Goal: Information Seeking & Learning: Learn about a topic

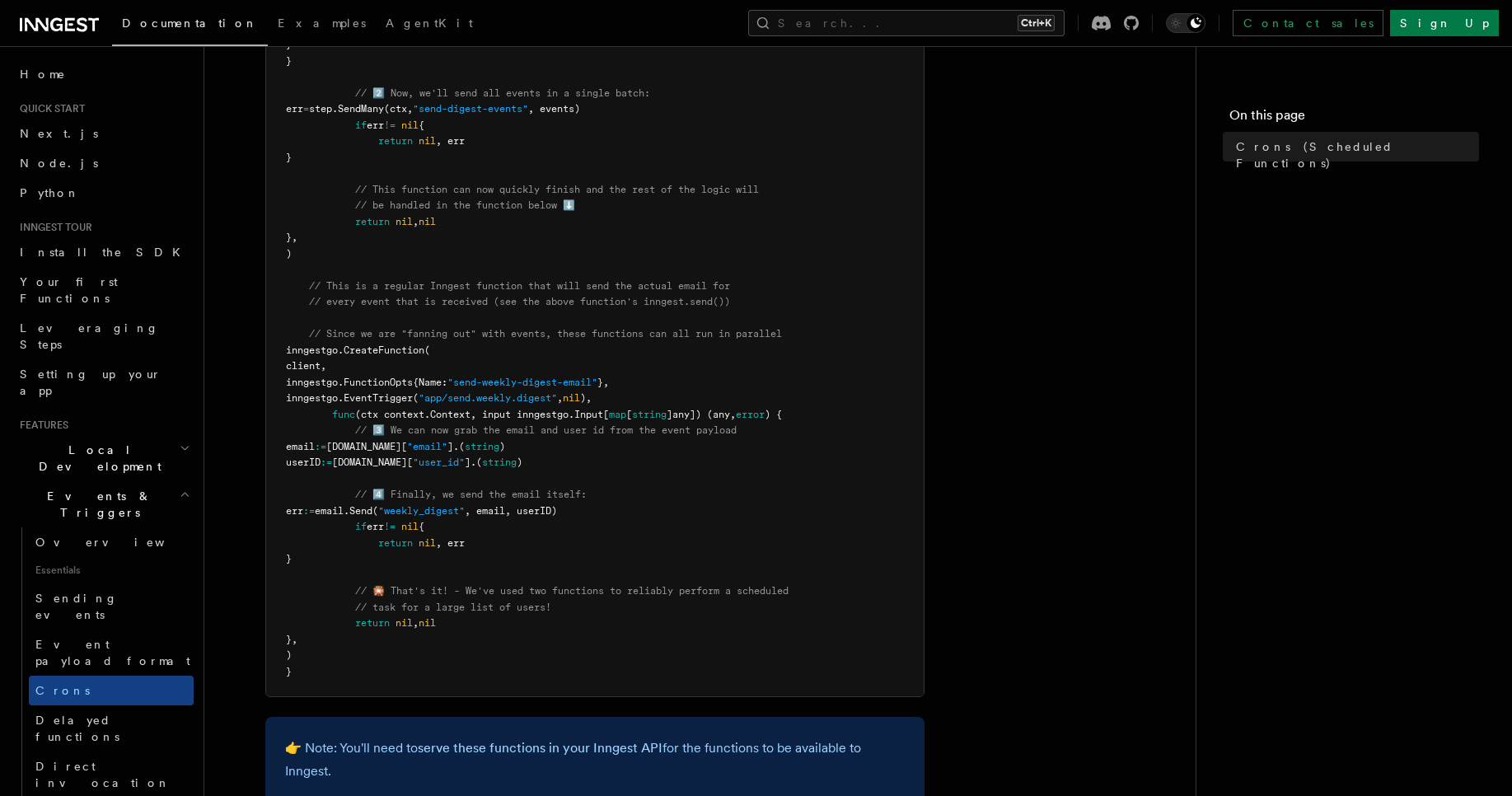
scroll to position [1286, 0]
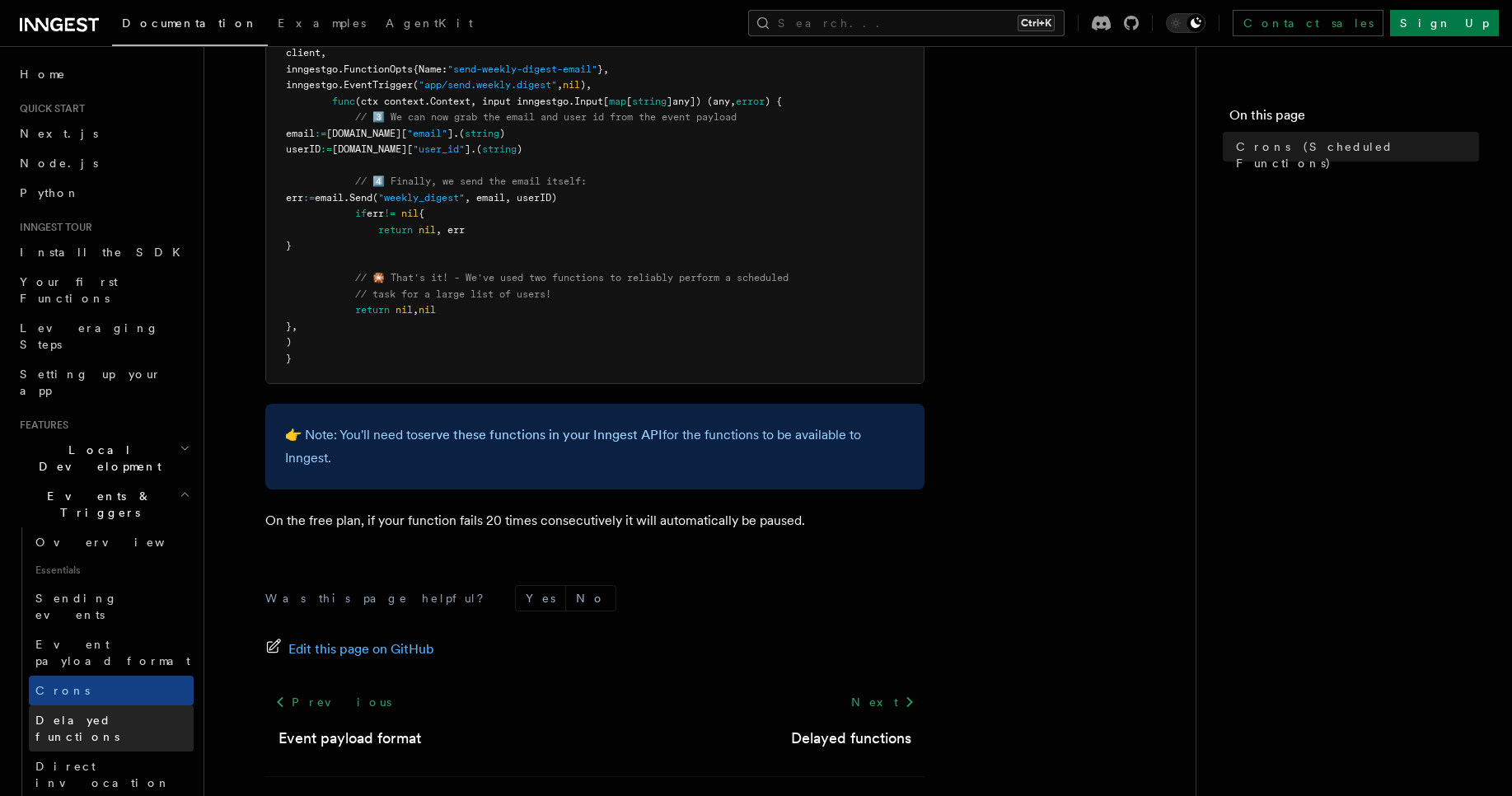
click at [70, 714] on span "Delayed functions" at bounding box center [77, 729] width 84 height 29
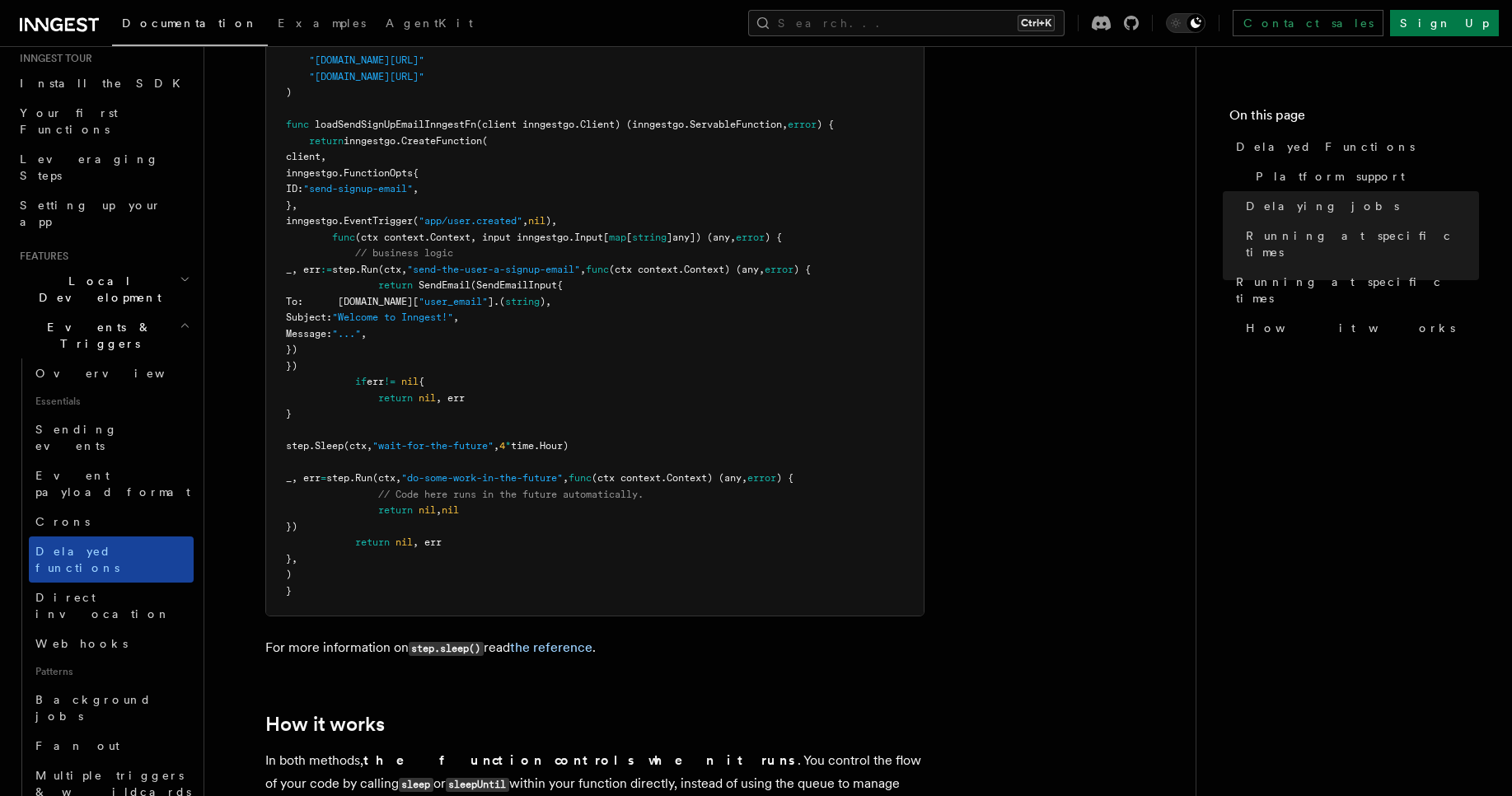
scroll to position [198, 0]
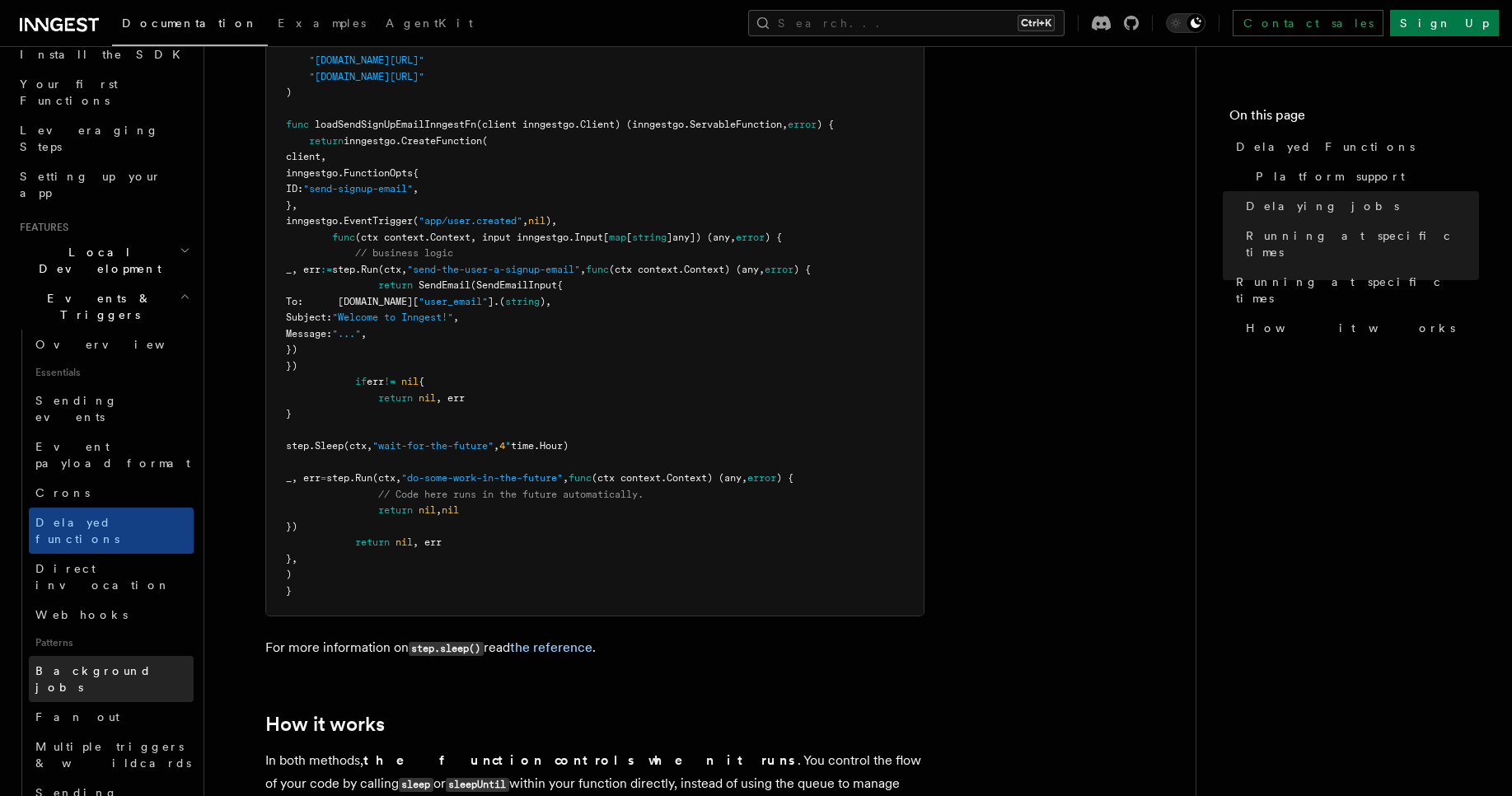
click at [97, 665] on span "Background jobs" at bounding box center [93, 679] width 117 height 29
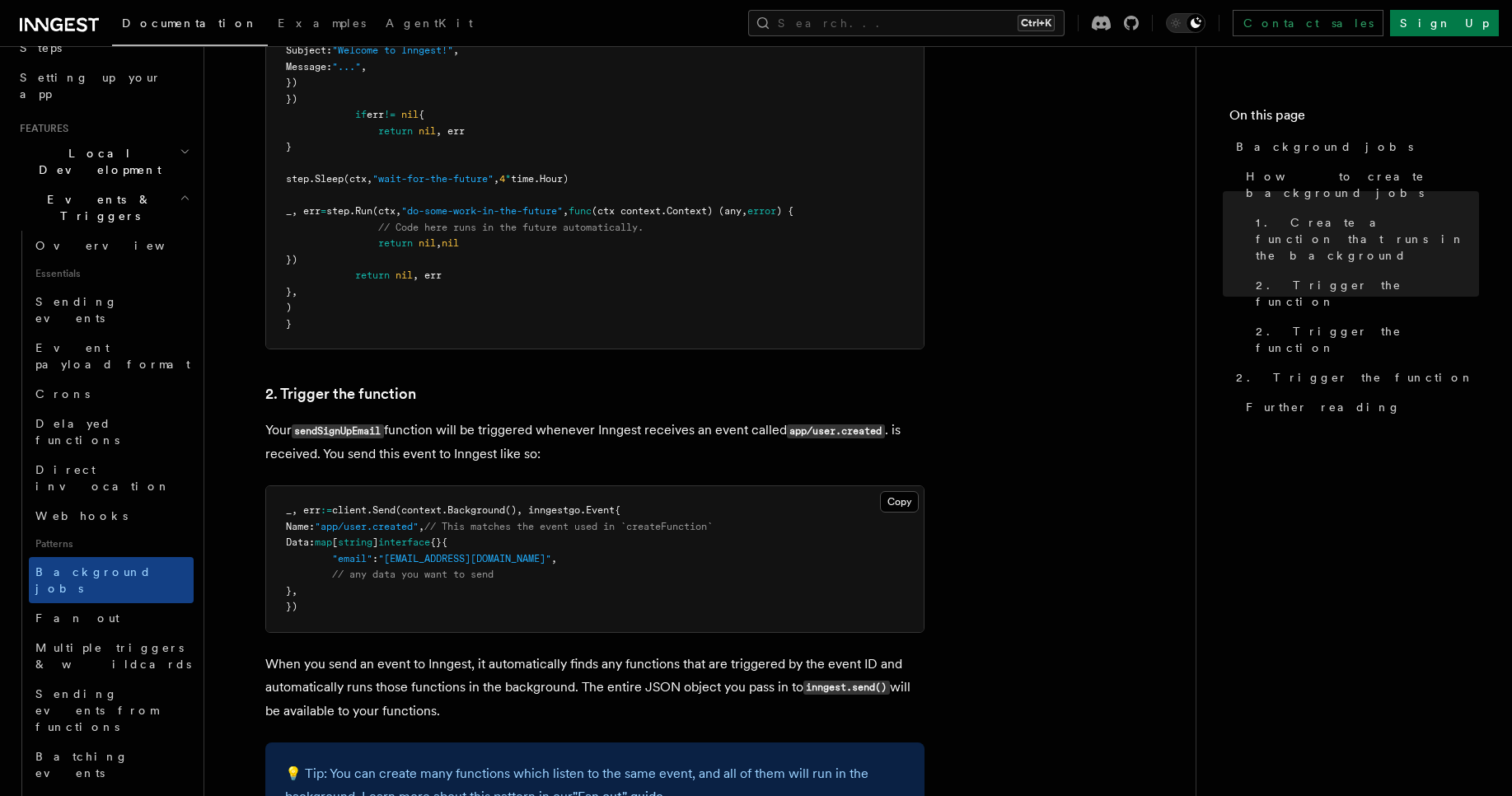
scroll to position [1281, 0]
click at [334, 436] on code "sendSignUpEmail" at bounding box center [337, 429] width 92 height 14
copy code "sendSignUpEmail"
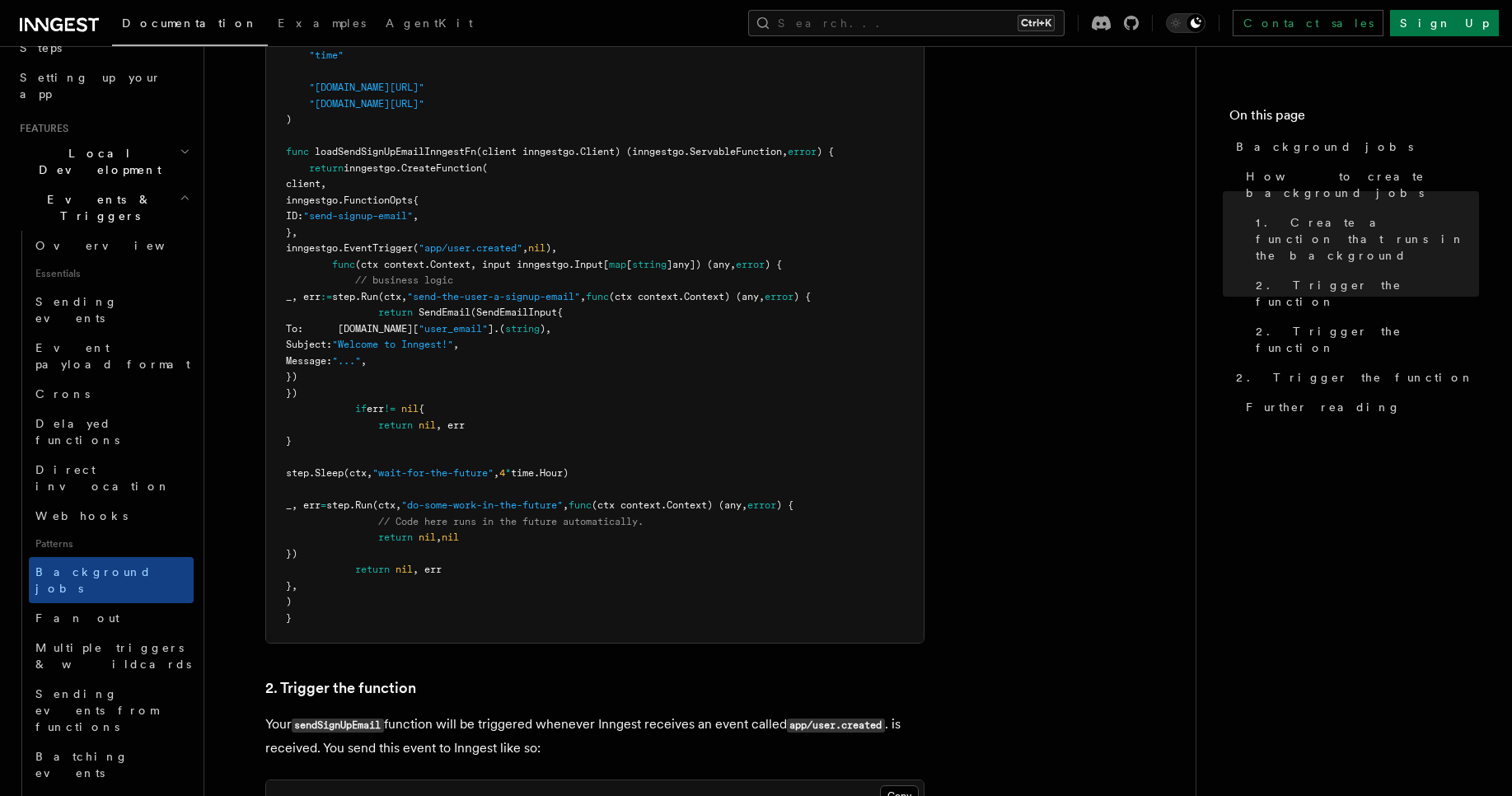
scroll to position [1083, 0]
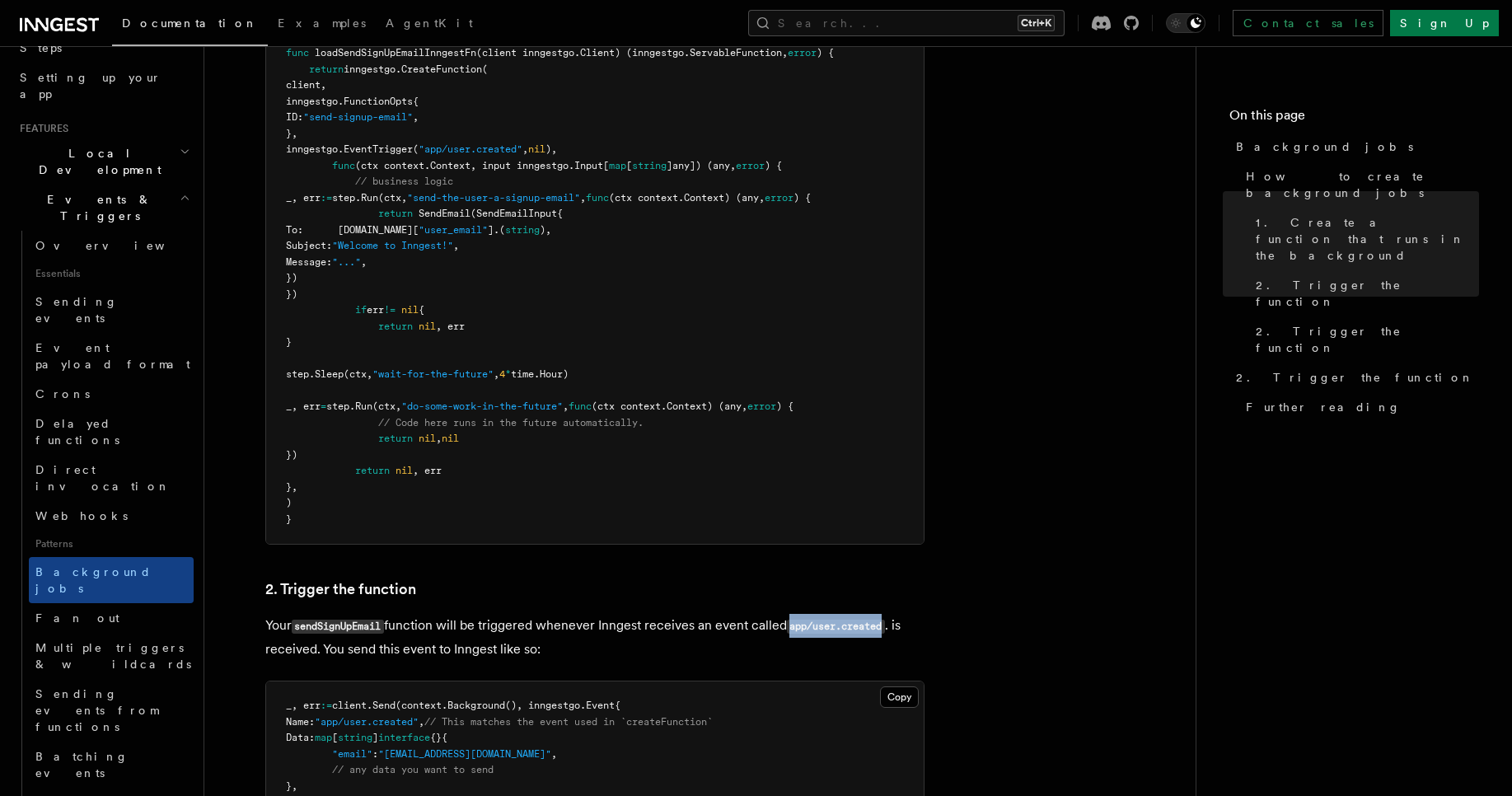
drag, startPoint x: 795, startPoint y: 637, endPoint x: 891, endPoint y: 640, distance: 96.0
click at [891, 640] on p "Your sendSignUpEmail function will be triggered whenever Inngest receives an ev…" at bounding box center [595, 637] width 659 height 47
copy code "app/user.created"
click at [652, 637] on p "Your sendSignUpEmail function will be triggered whenever Inngest receives an ev…" at bounding box center [595, 637] width 659 height 47
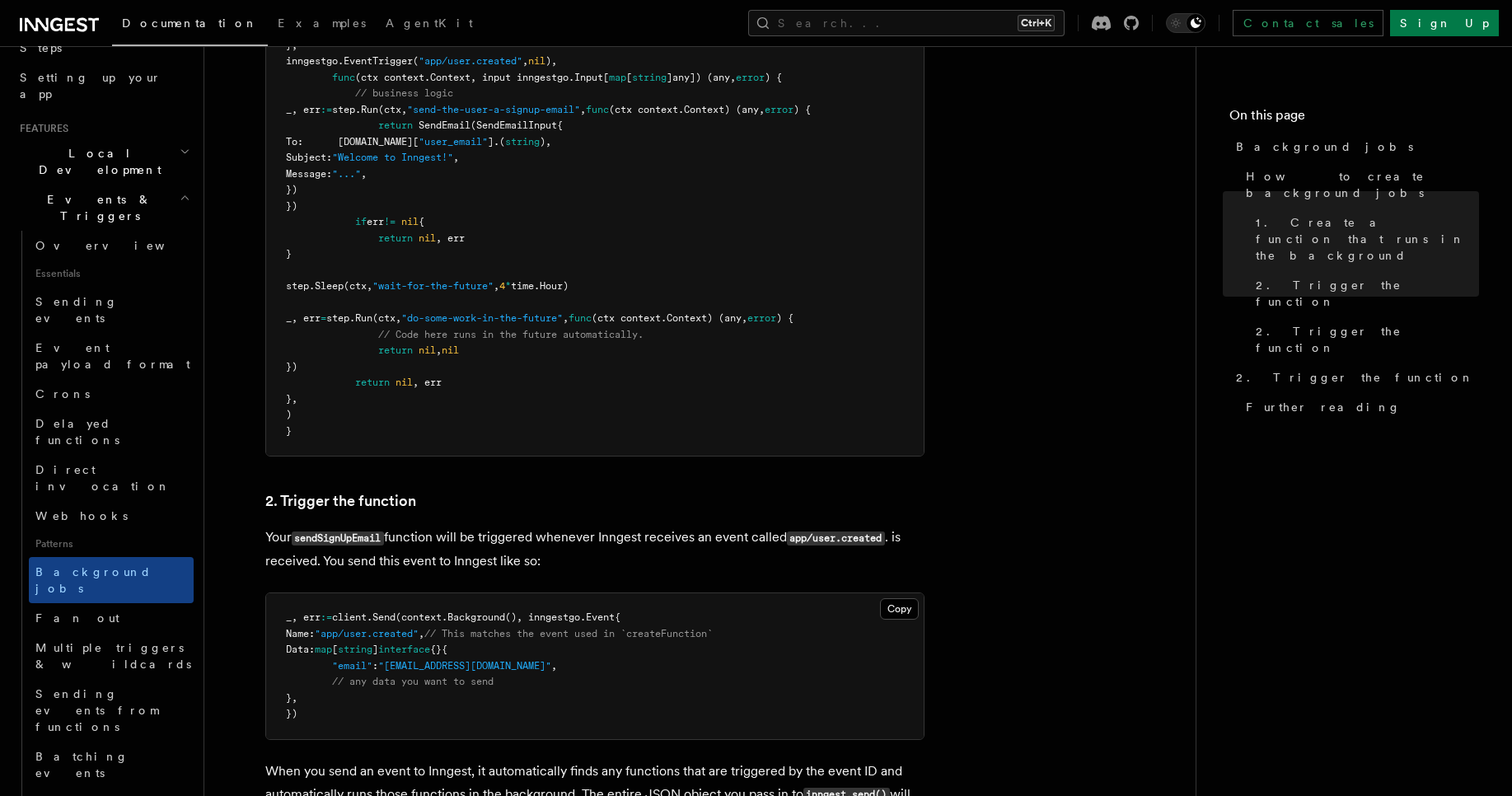
scroll to position [1281, 0]
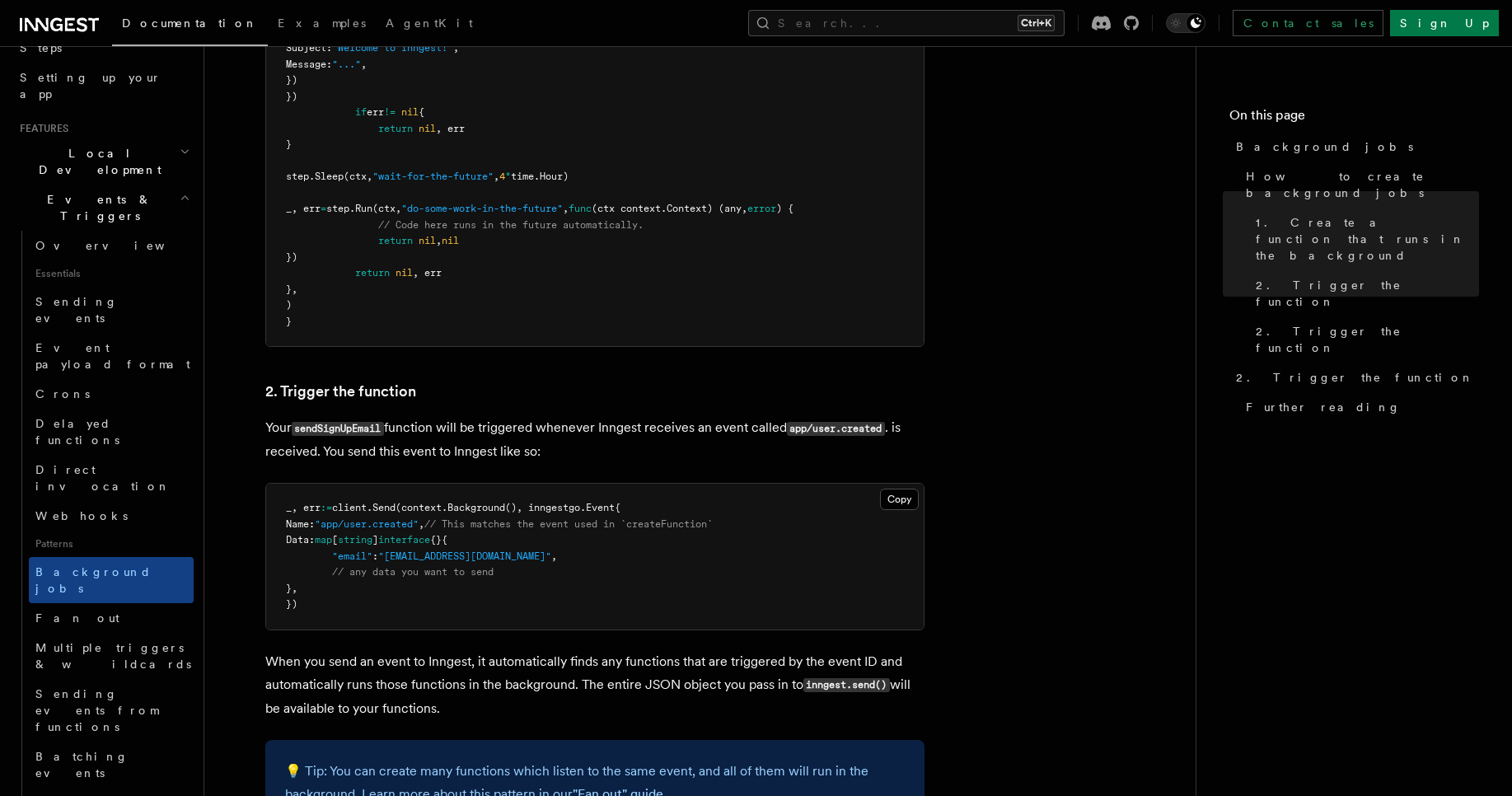
click at [236, 578] on article "Features Events & Triggers Background jobs This guide will walk you through cre…" at bounding box center [699, 145] width 938 height 2707
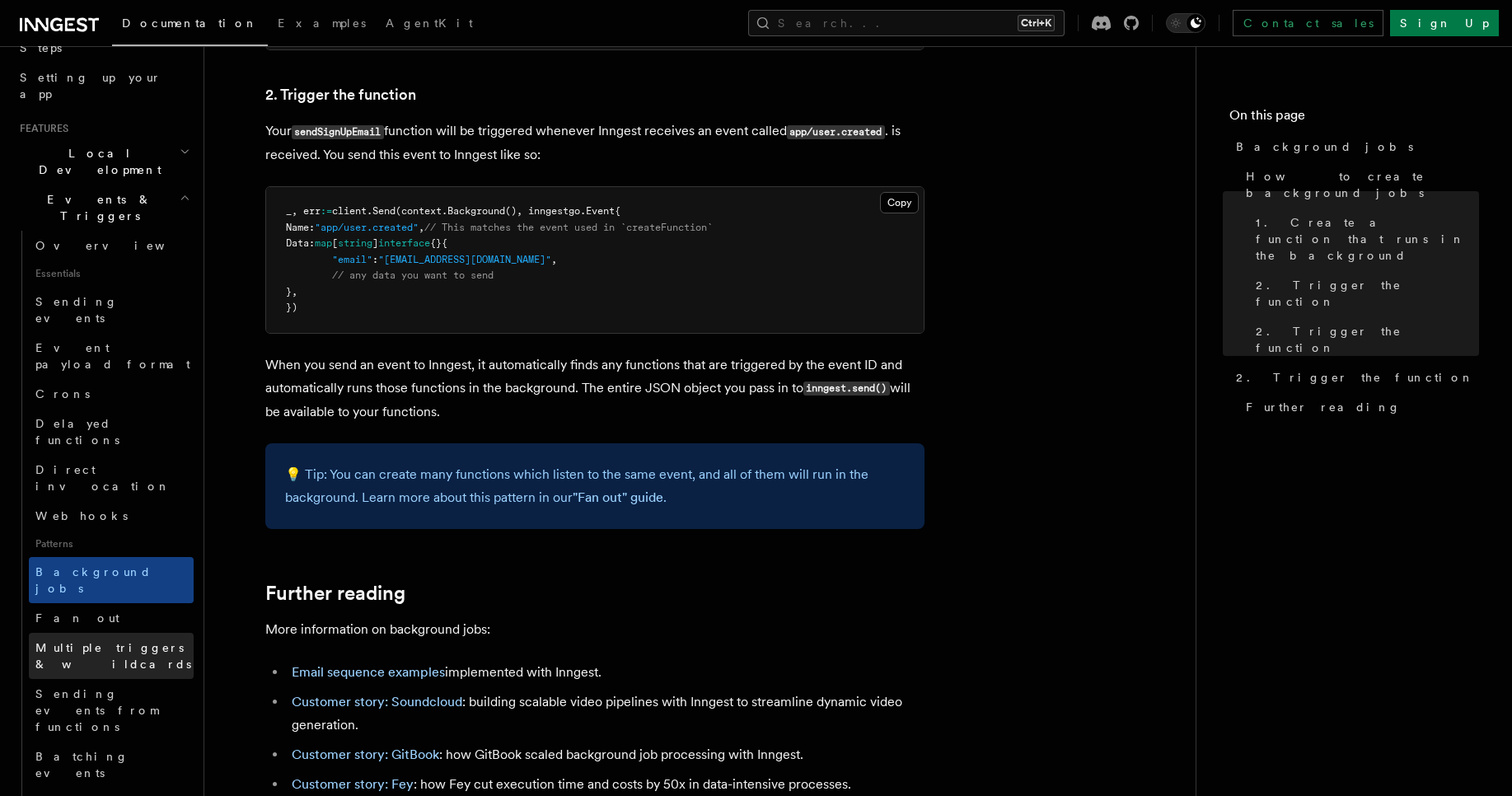
scroll to position [395, 0]
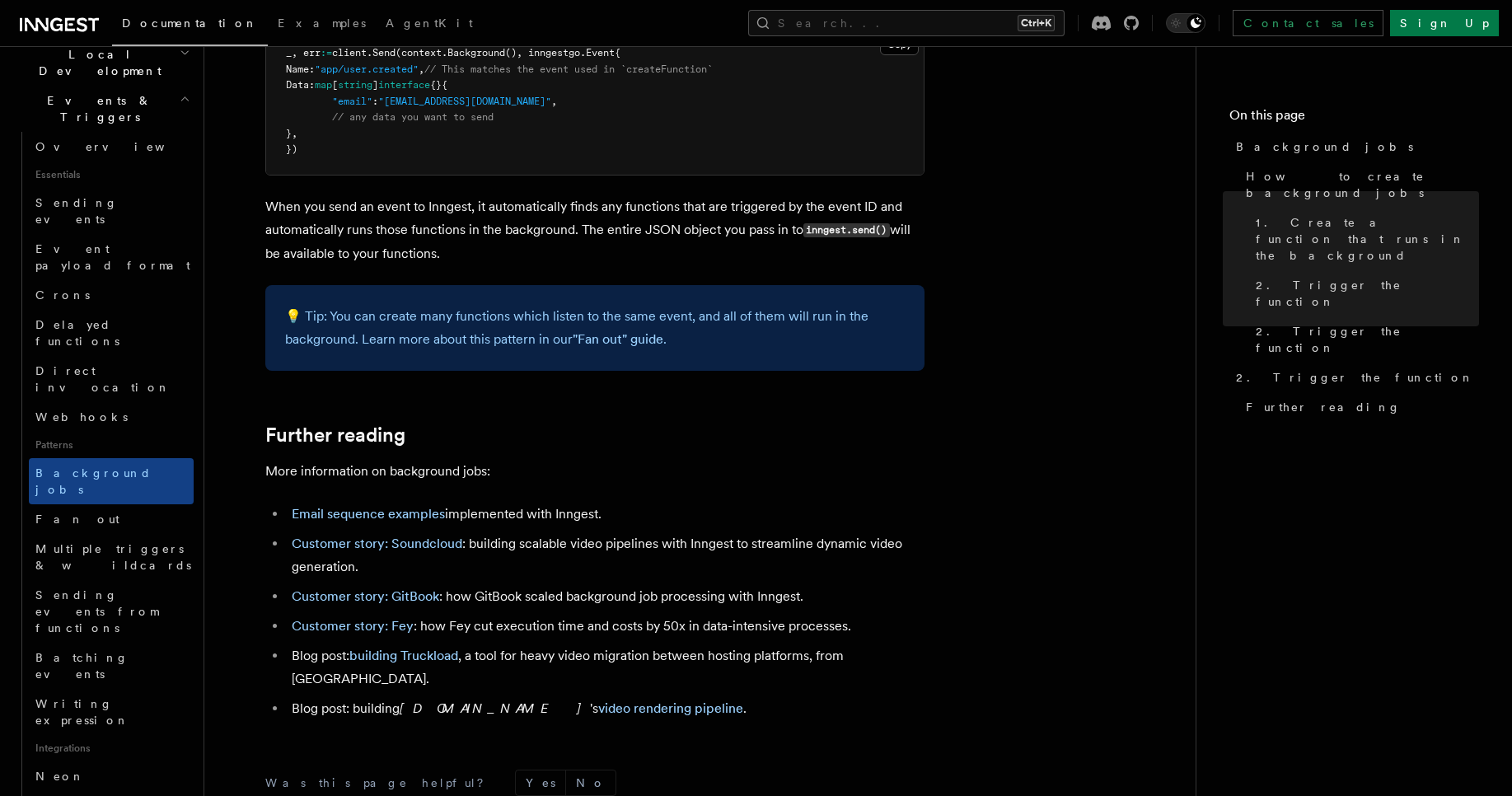
scroll to position [1677, 0]
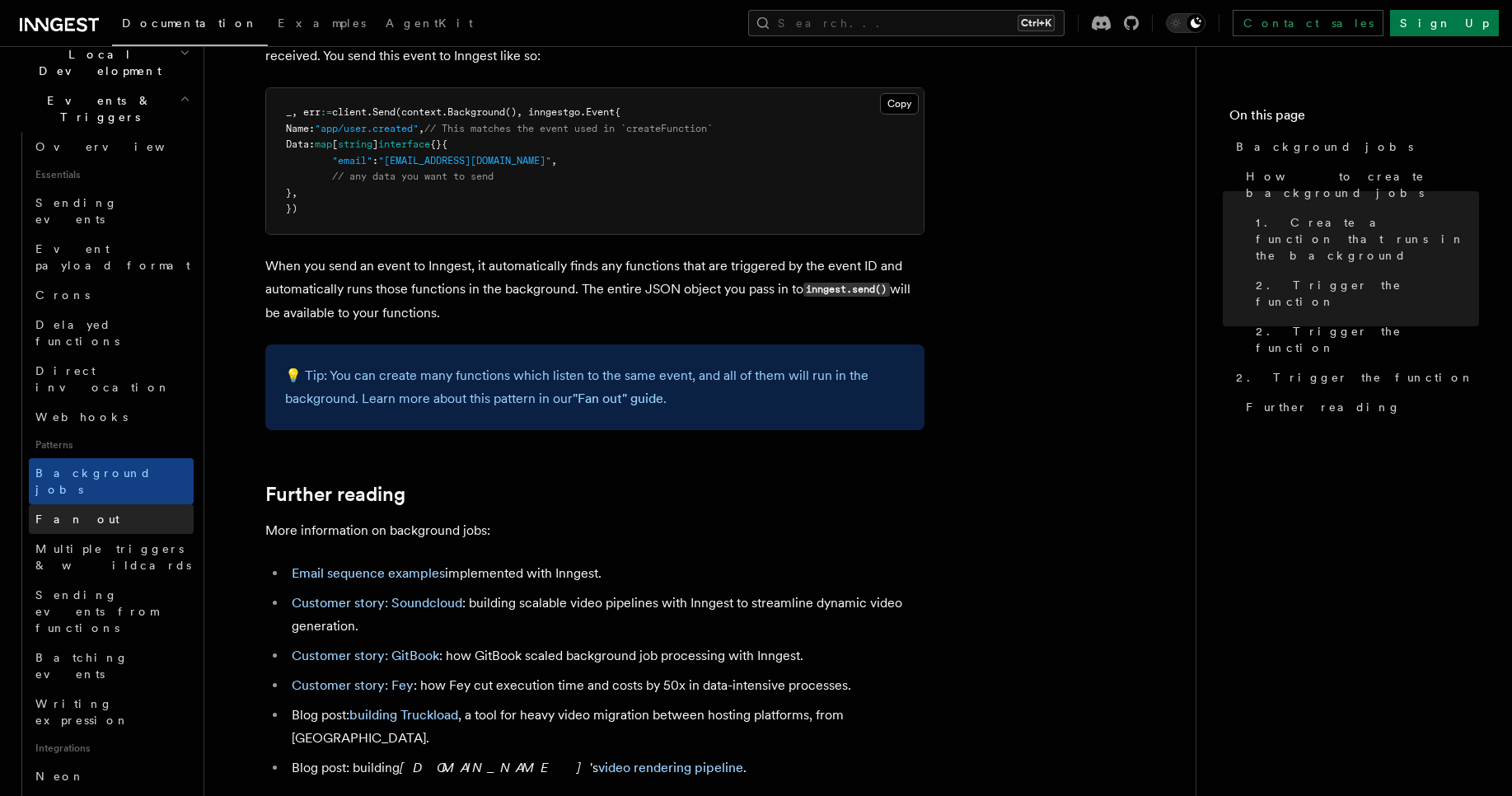
click at [79, 504] on link "Fan out" at bounding box center [110, 519] width 165 height 29
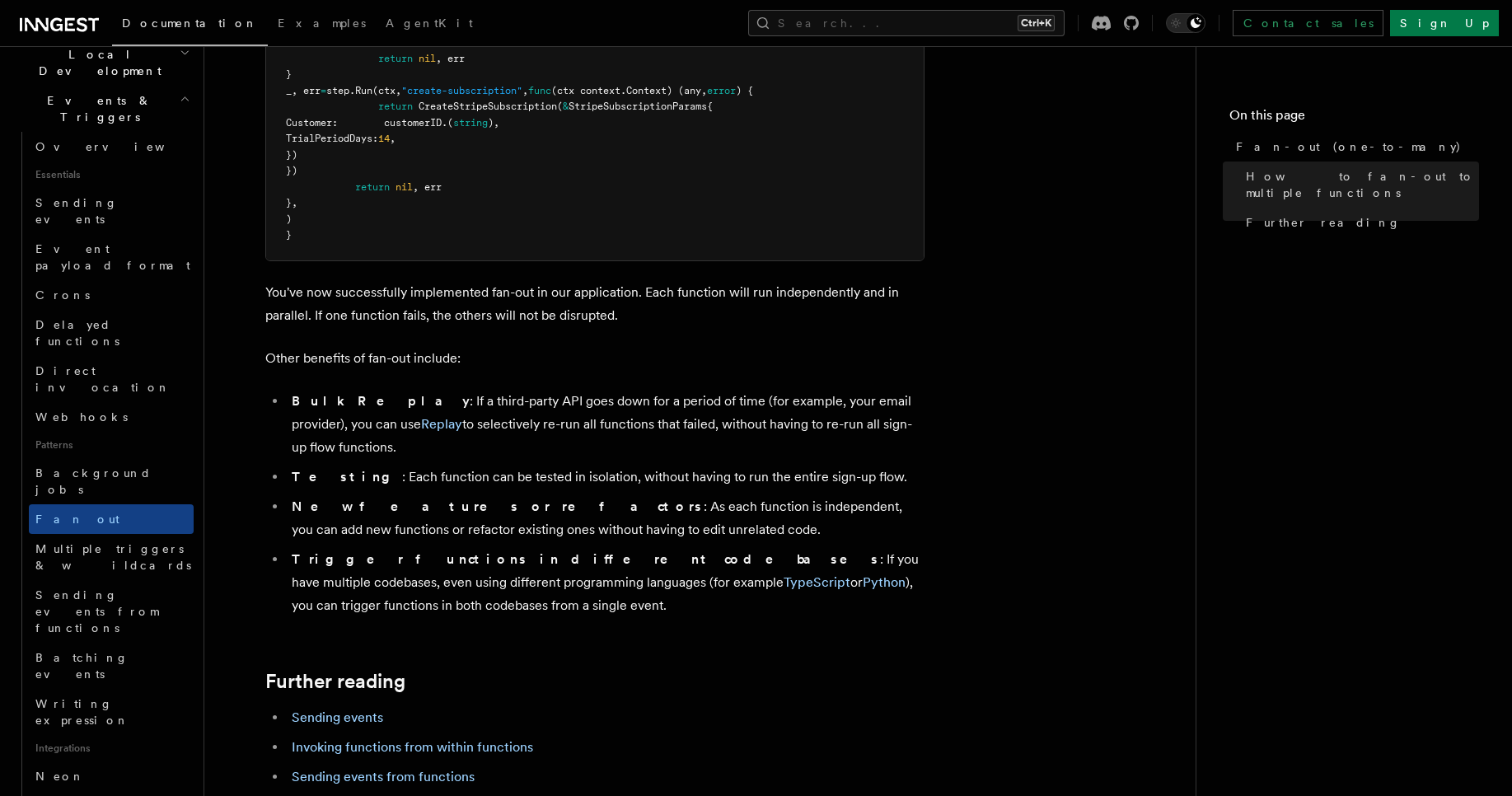
scroll to position [2770, 0]
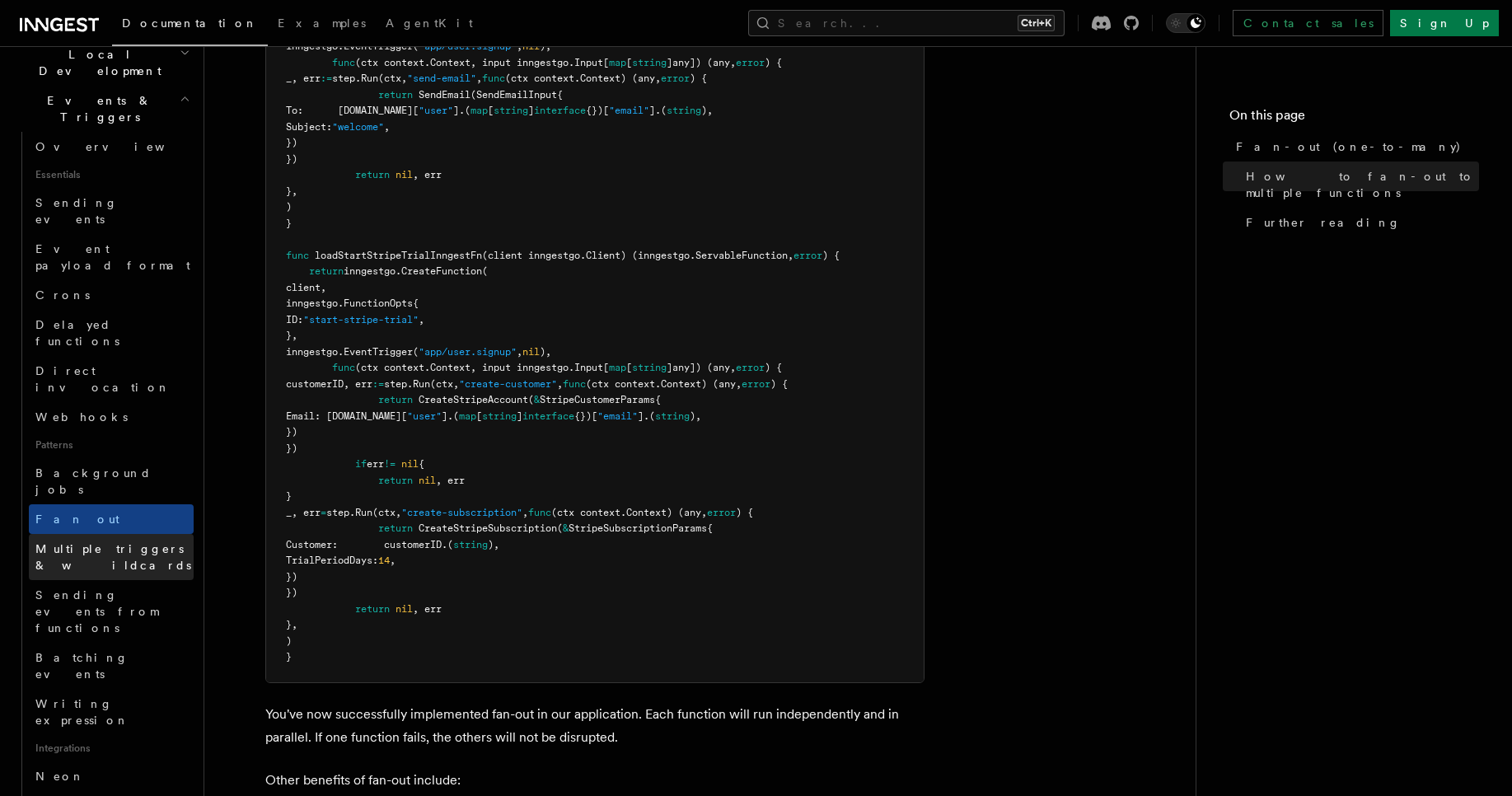
click at [124, 540] on span "Multiple triggers & wildcards" at bounding box center [114, 557] width 158 height 33
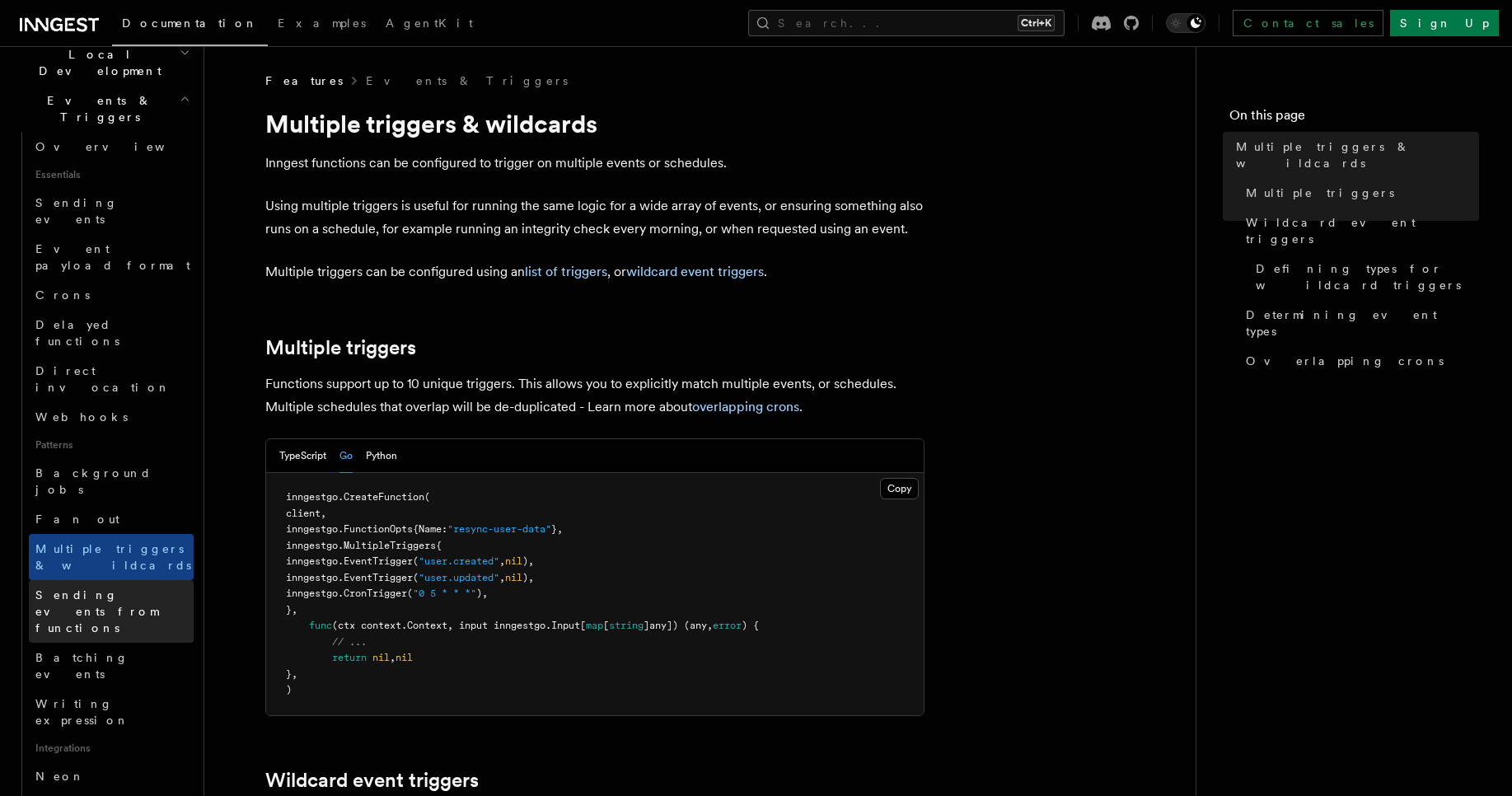
click at [82, 589] on span "Sending events from functions" at bounding box center [97, 611] width 123 height 46
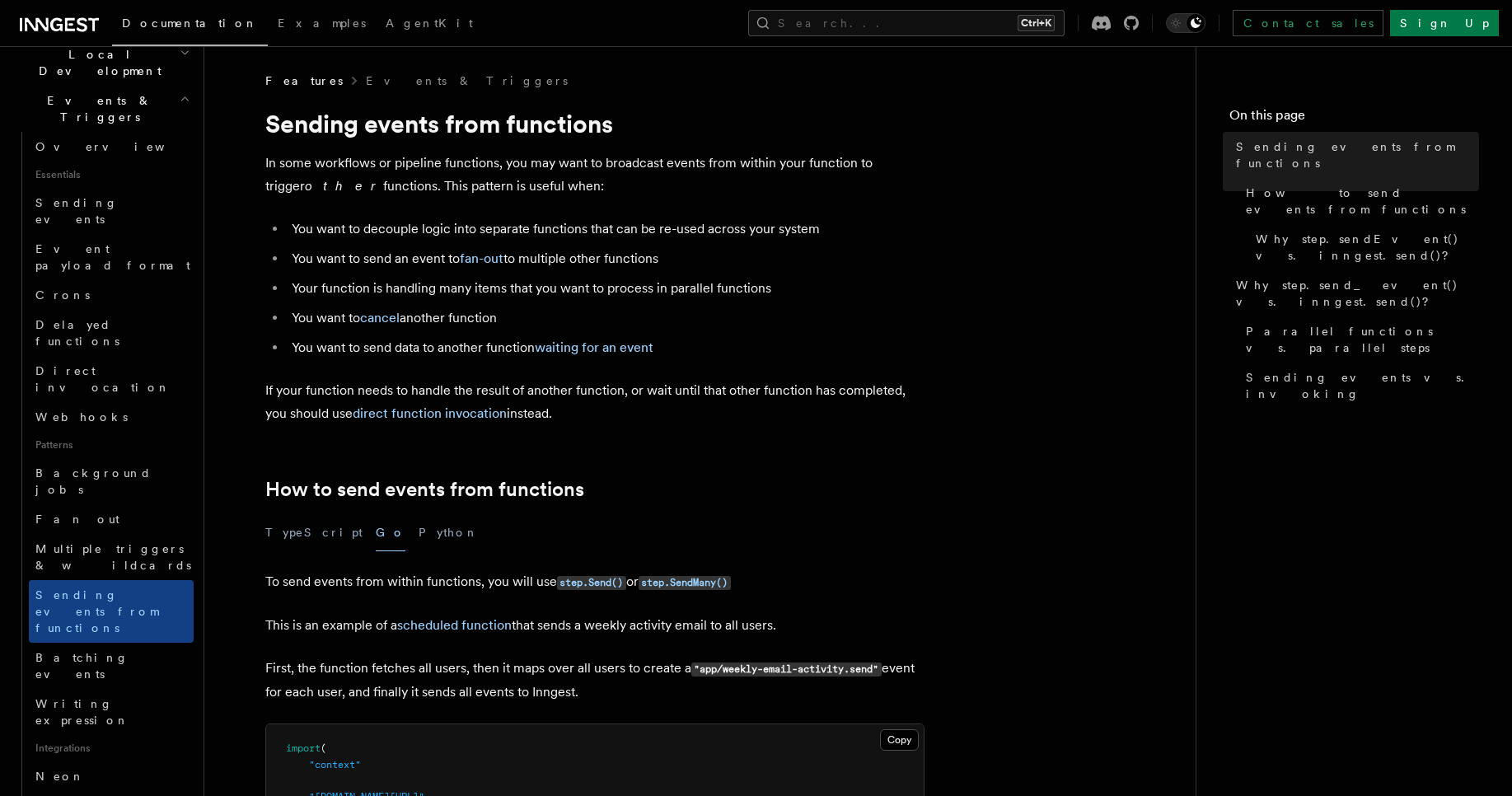
click at [102, 651] on span "Batching events" at bounding box center [82, 666] width 93 height 29
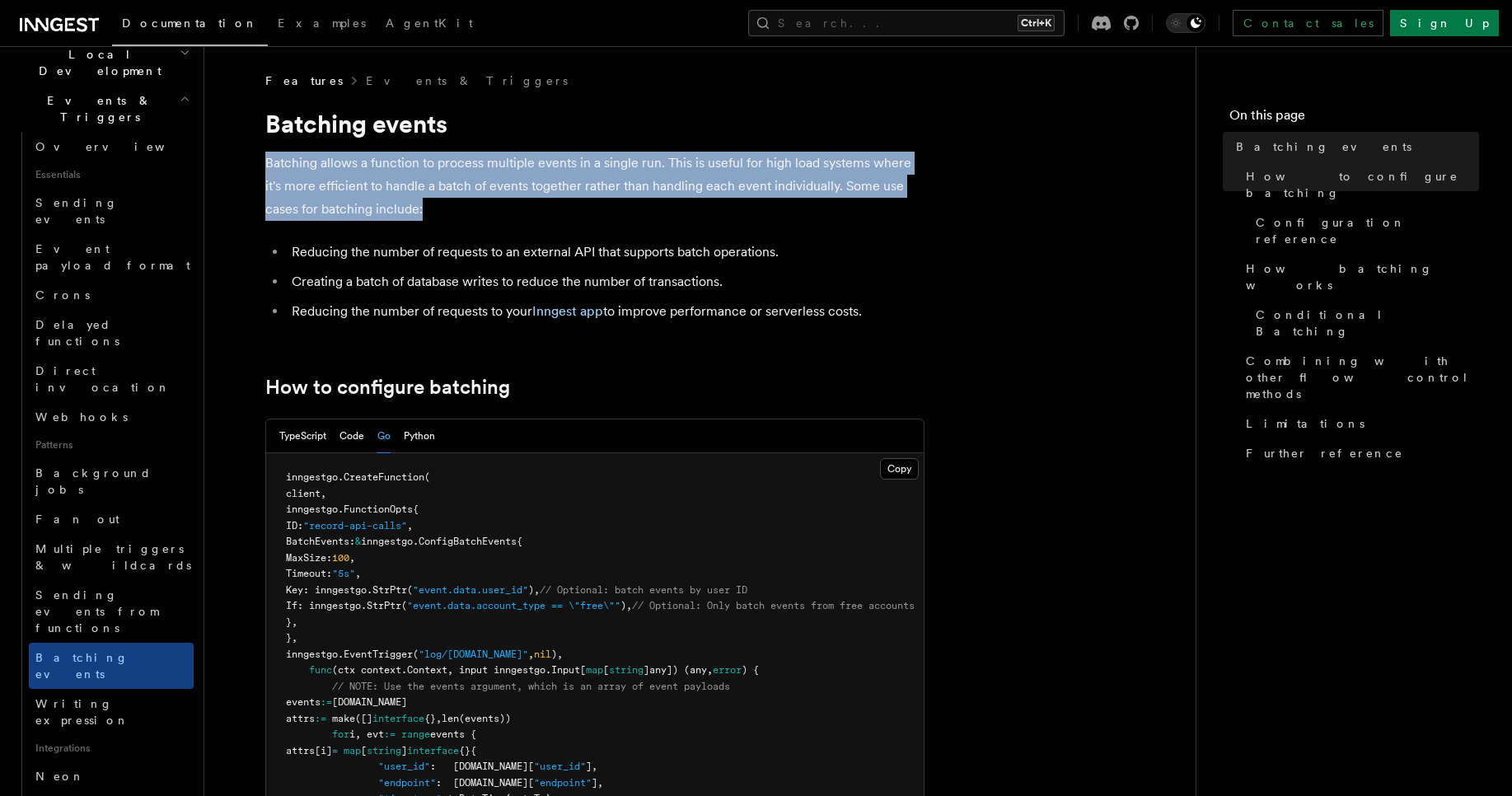
drag, startPoint x: 236, startPoint y: 162, endPoint x: 450, endPoint y: 199, distance: 217.2
click at [450, 199] on p "Batching allows a function to process multiple events in a single run. This is …" at bounding box center [595, 186] width 659 height 69
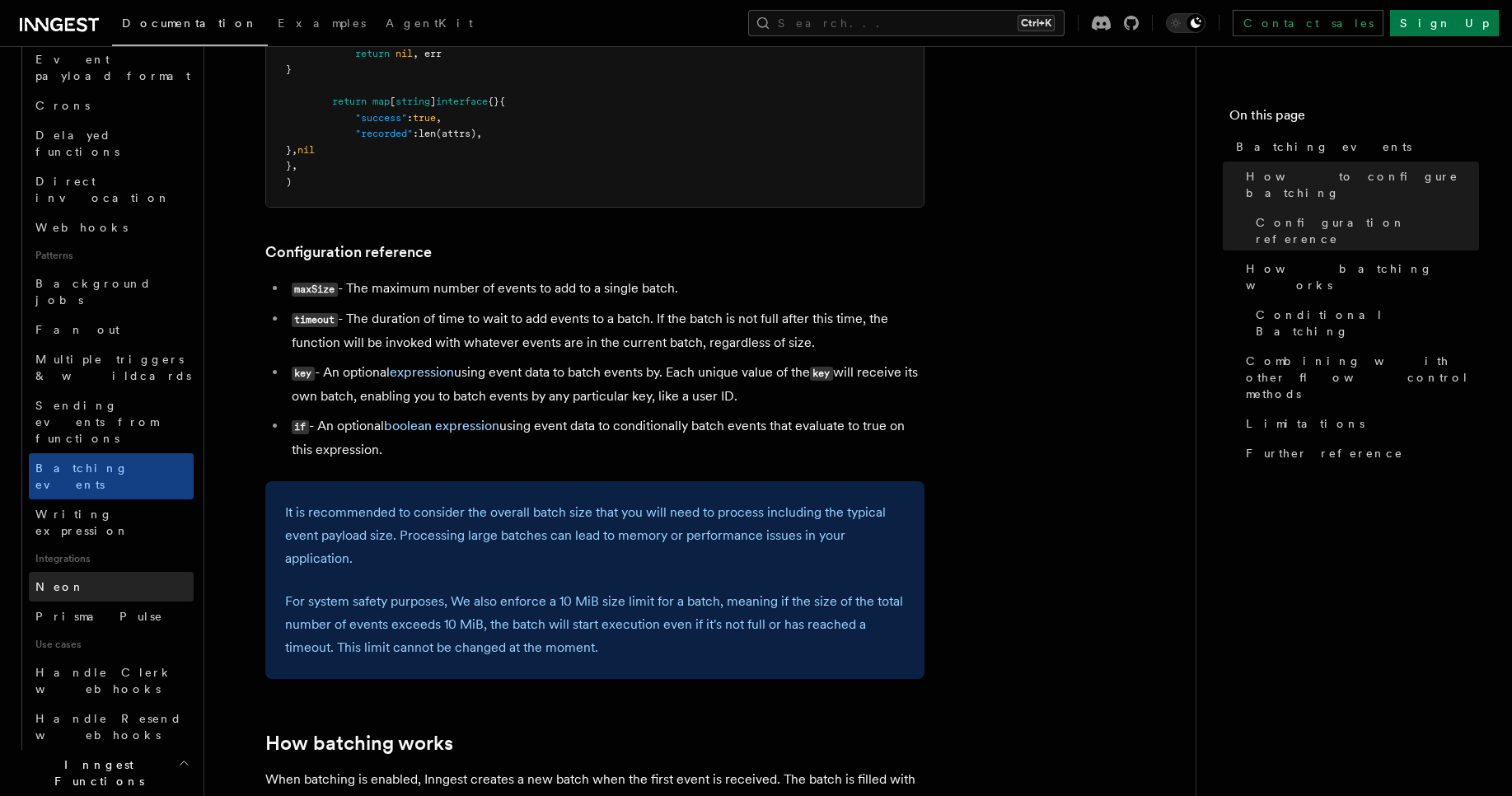
scroll to position [593, 0]
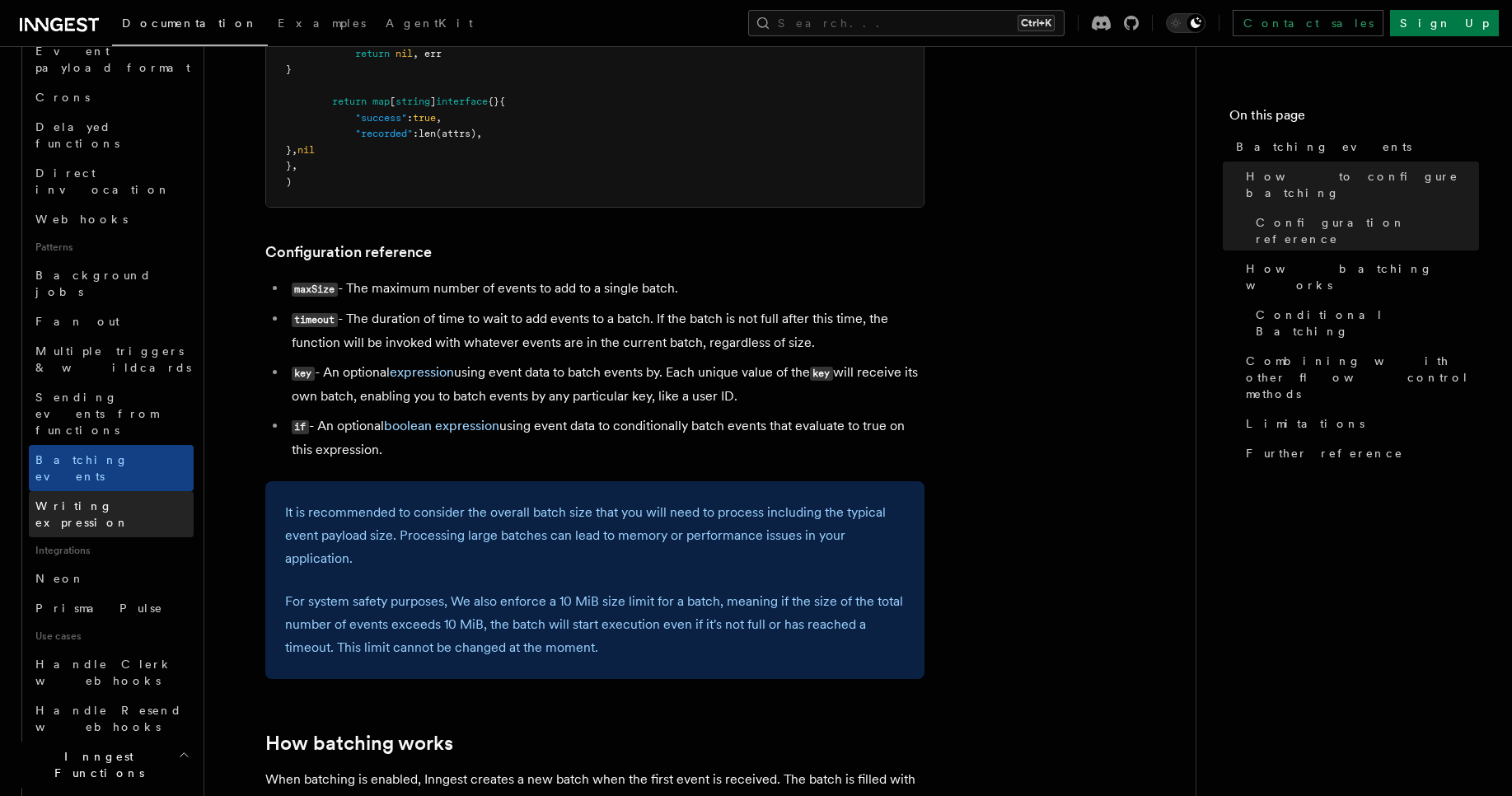
click at [100, 500] on span "Writing expression" at bounding box center [82, 515] width 94 height 29
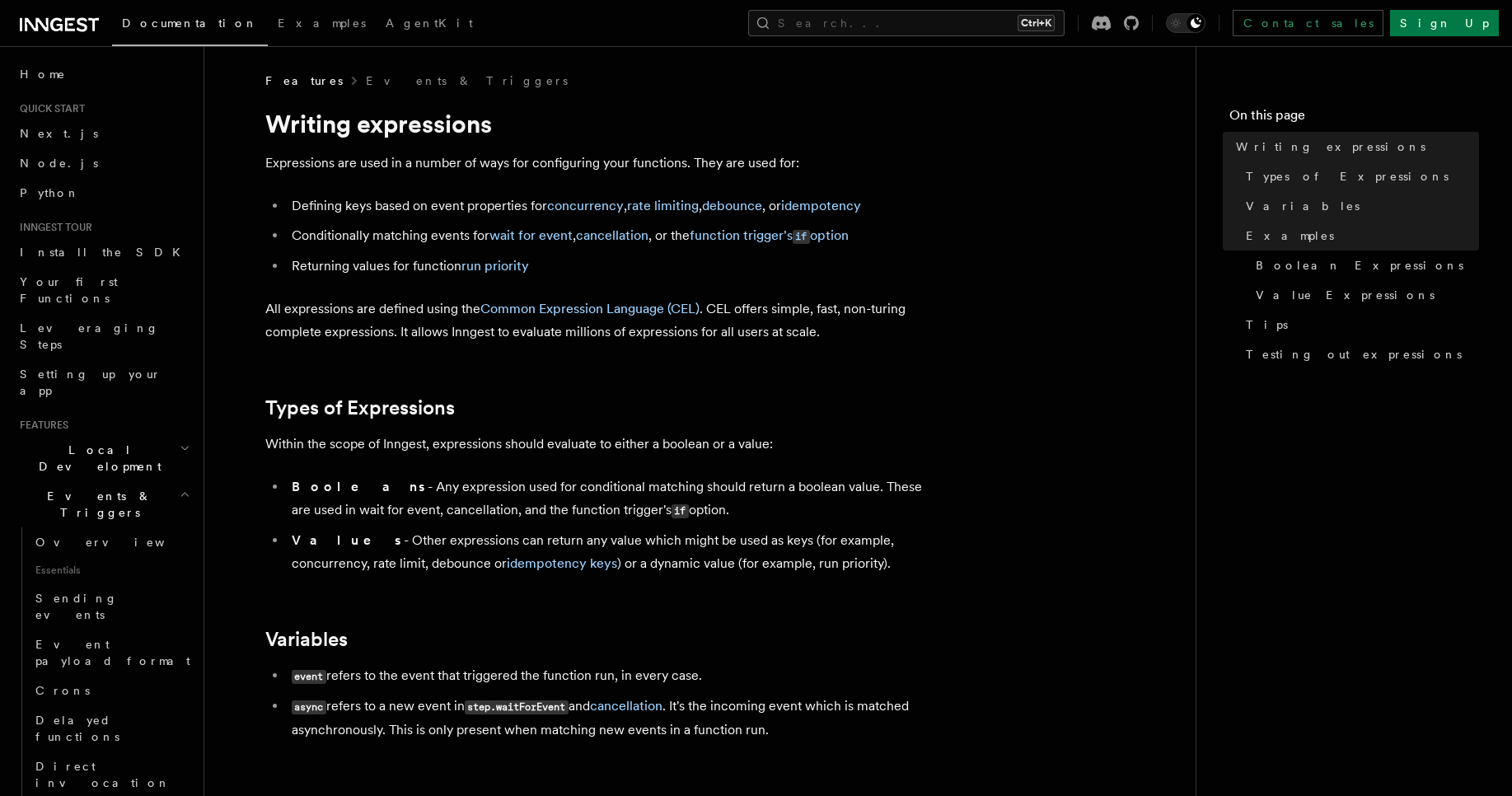
click at [299, 342] on p "All expressions are defined using the Common Expression Language (CEL) . CEL of…" at bounding box center [595, 320] width 659 height 46
click at [268, 478] on ul "Booleans - Any expression used for conditional matching should return a boolean…" at bounding box center [595, 526] width 659 height 100
click at [428, 500] on li "Booleans - Any expression used for conditional matching should return a boolean…" at bounding box center [605, 499] width 638 height 47
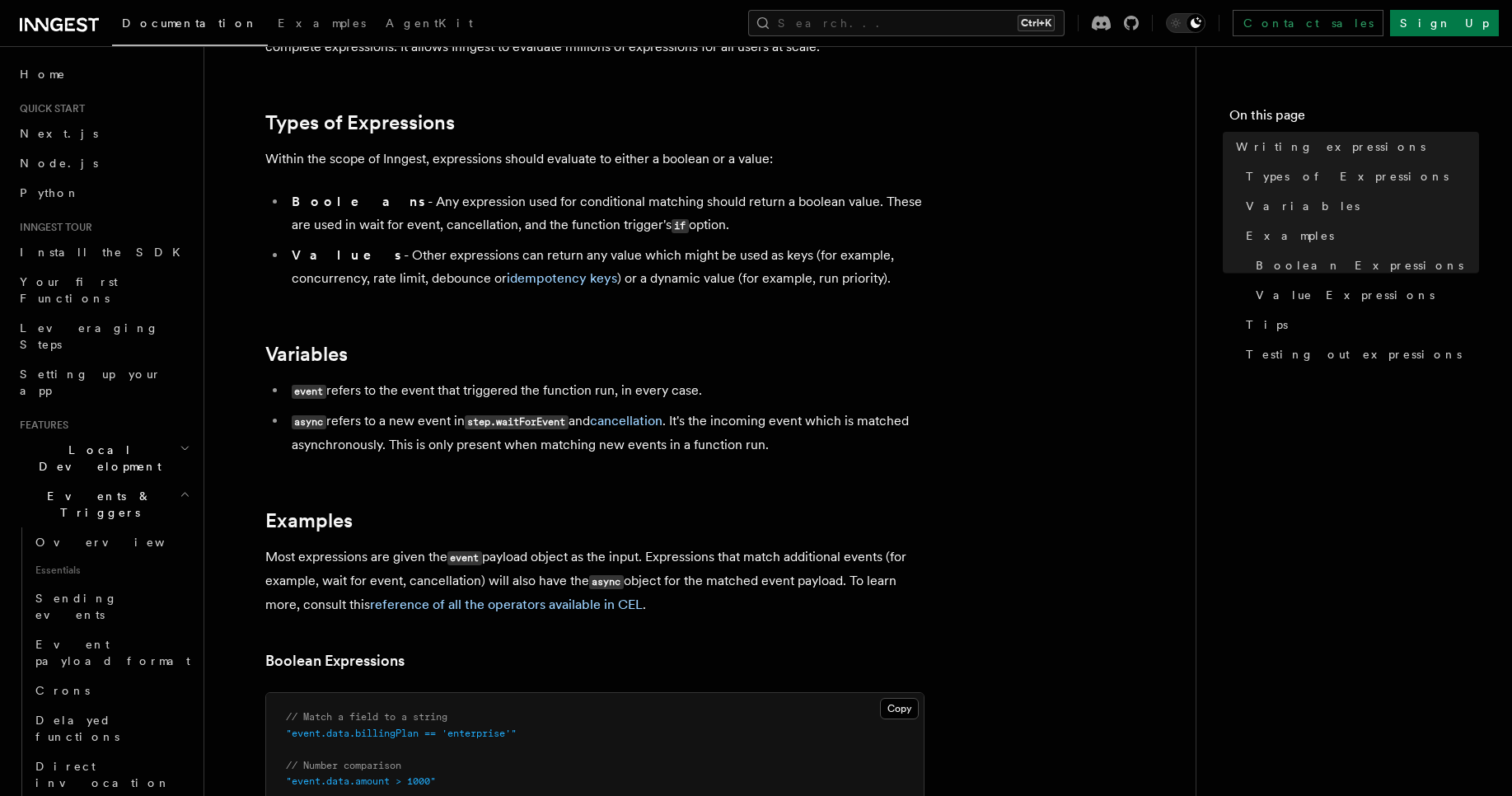
scroll to position [297, 0]
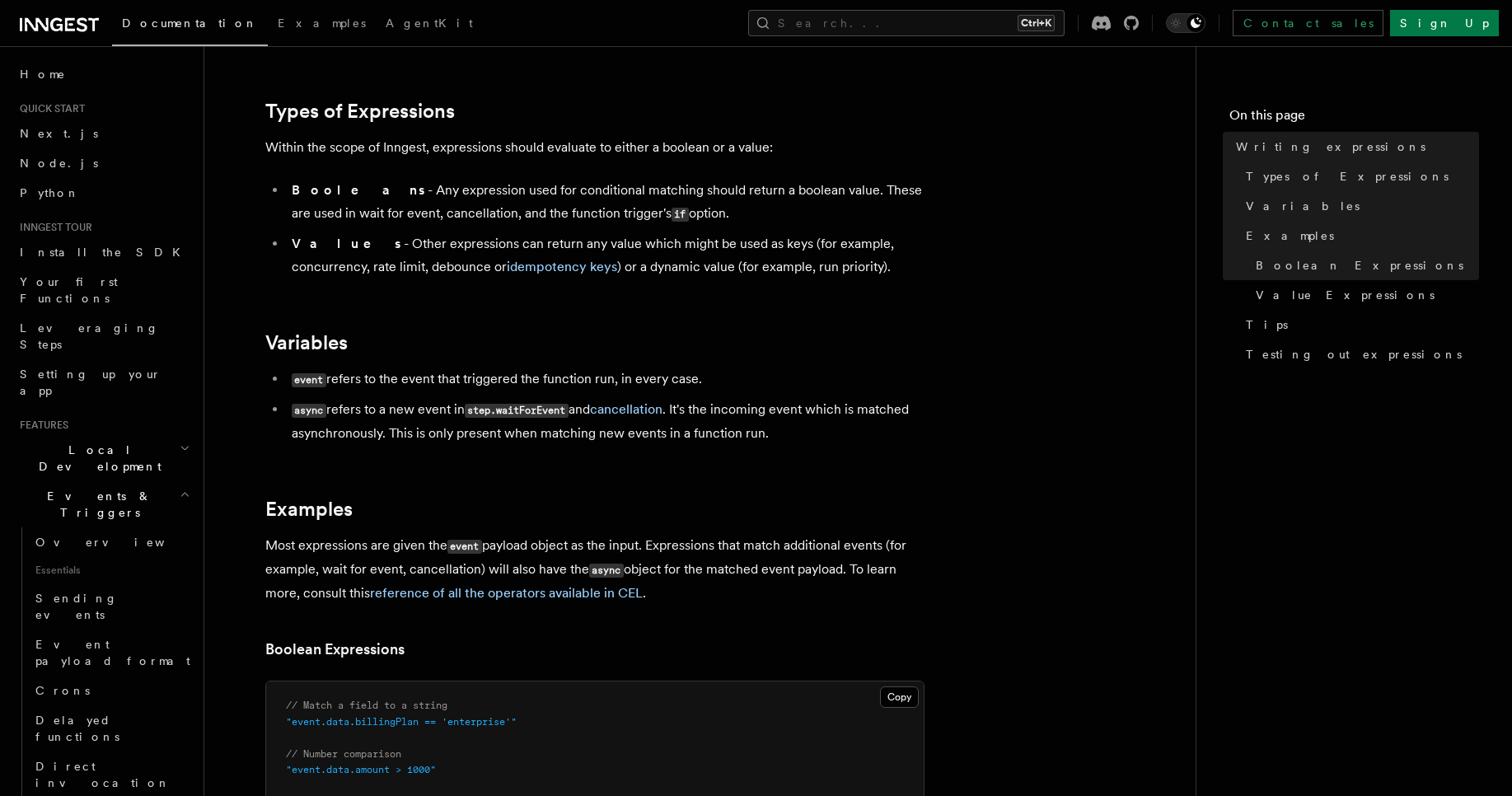
click at [309, 436] on li "async refers to a new event in step.waitForEvent and cancellation . It's the in…" at bounding box center [605, 421] width 638 height 47
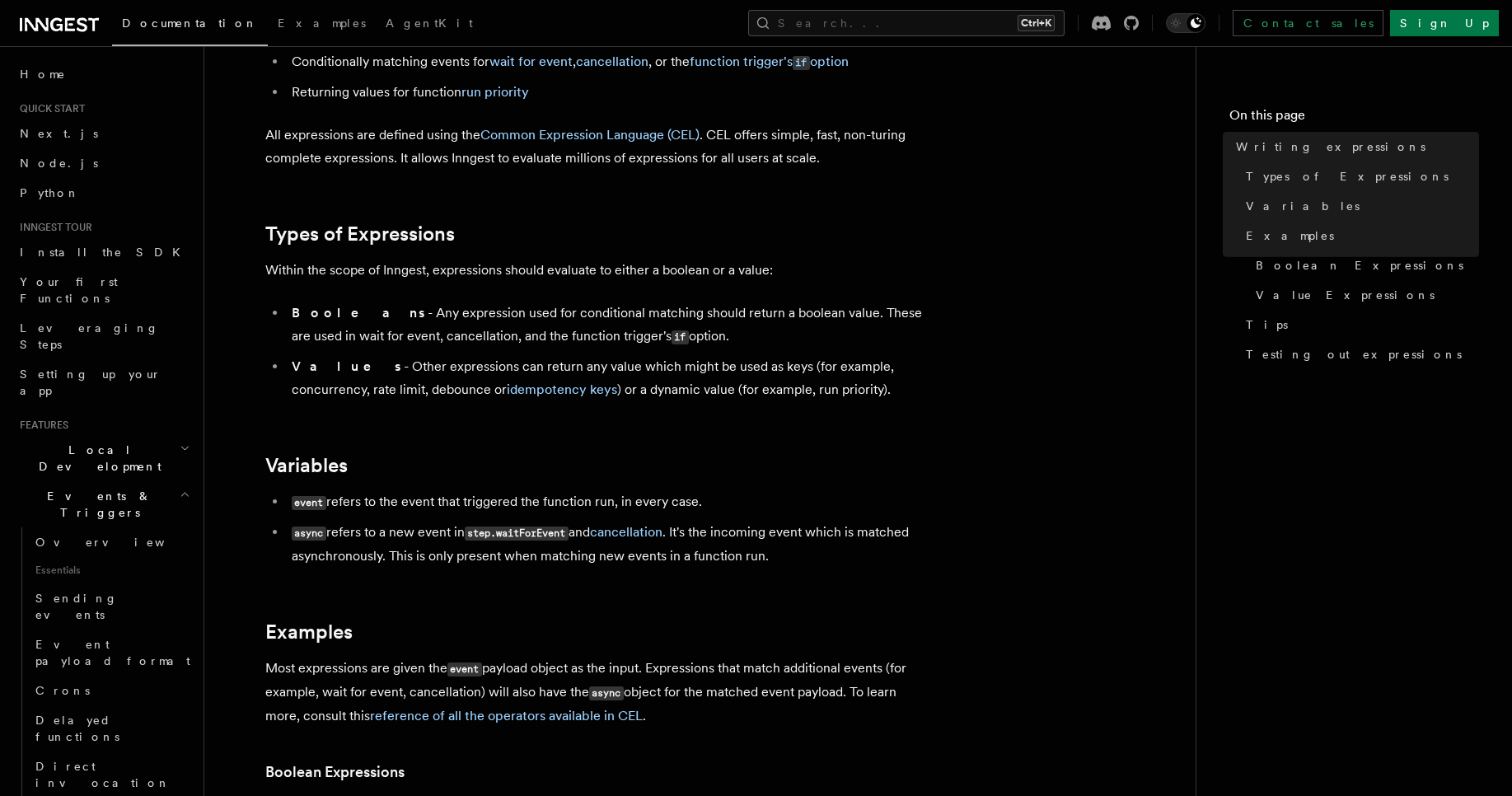
scroll to position [198, 0]
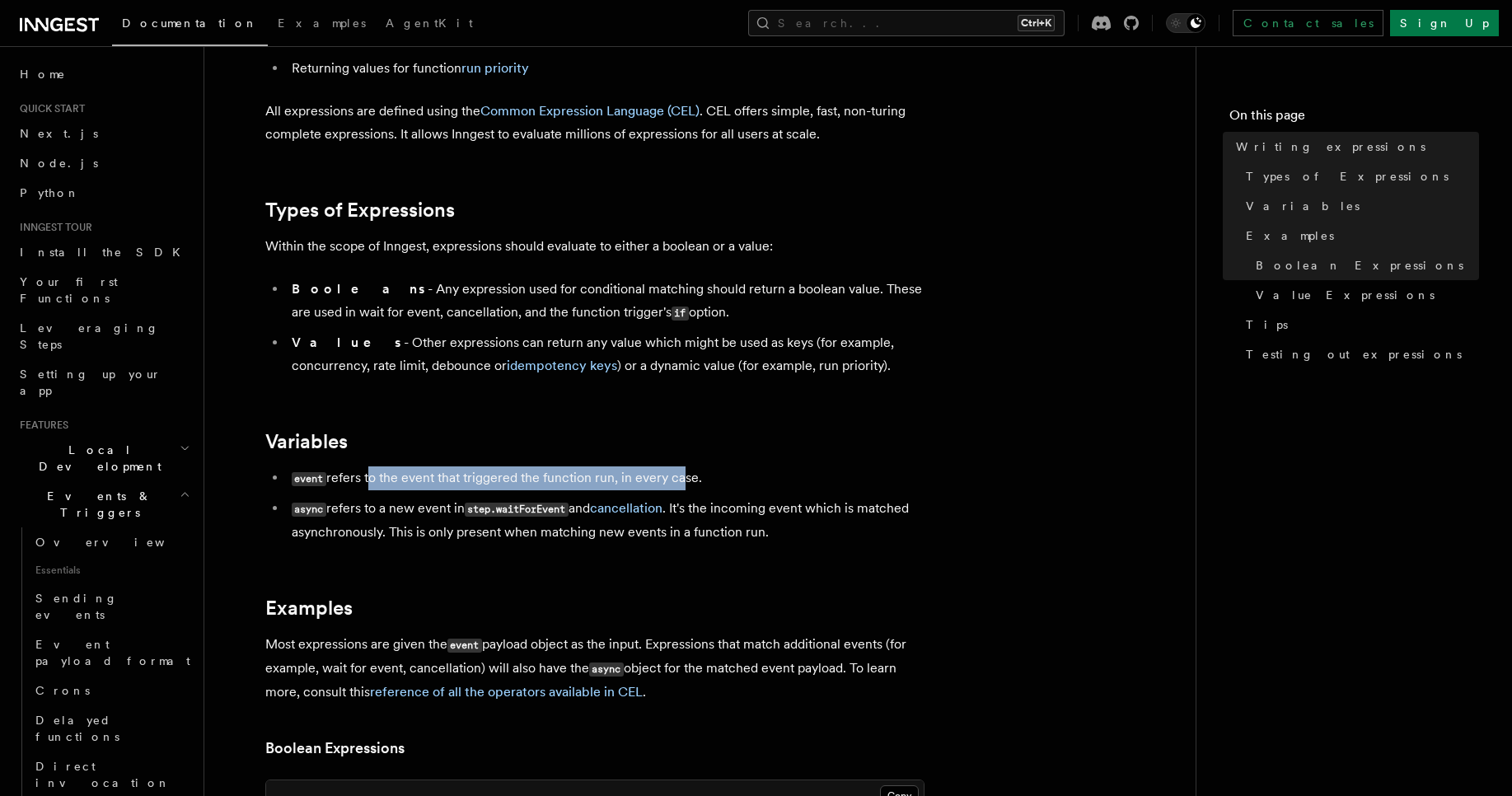
drag, startPoint x: 513, startPoint y: 479, endPoint x: 677, endPoint y: 475, distance: 164.0
click at [677, 475] on li "event refers to the event that triggered the function run, in every case." at bounding box center [605, 478] width 638 height 24
click at [273, 520] on ul "event refers to the event that triggered the function run, in every case. async…" at bounding box center [595, 505] width 659 height 78
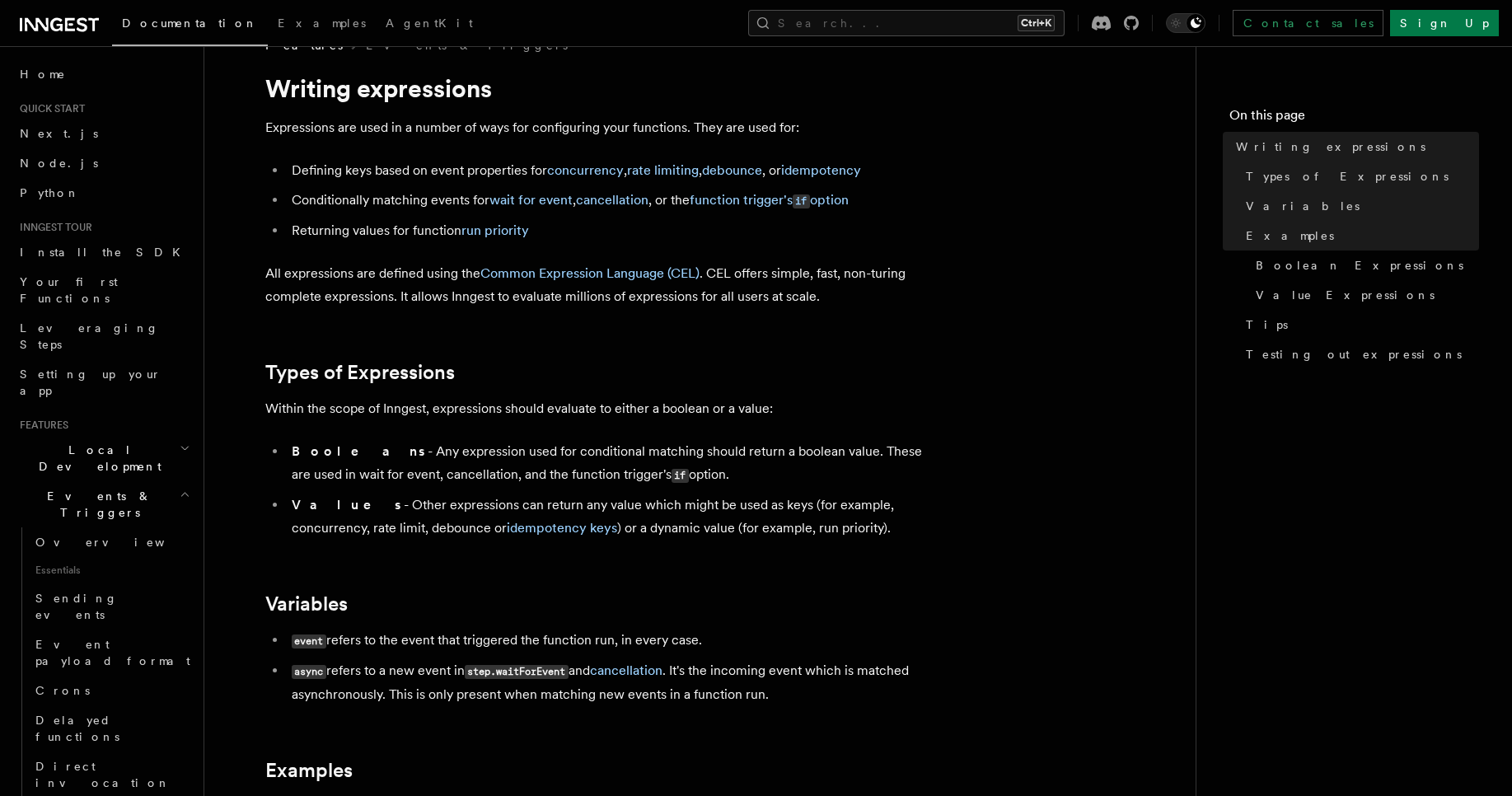
scroll to position [0, 0]
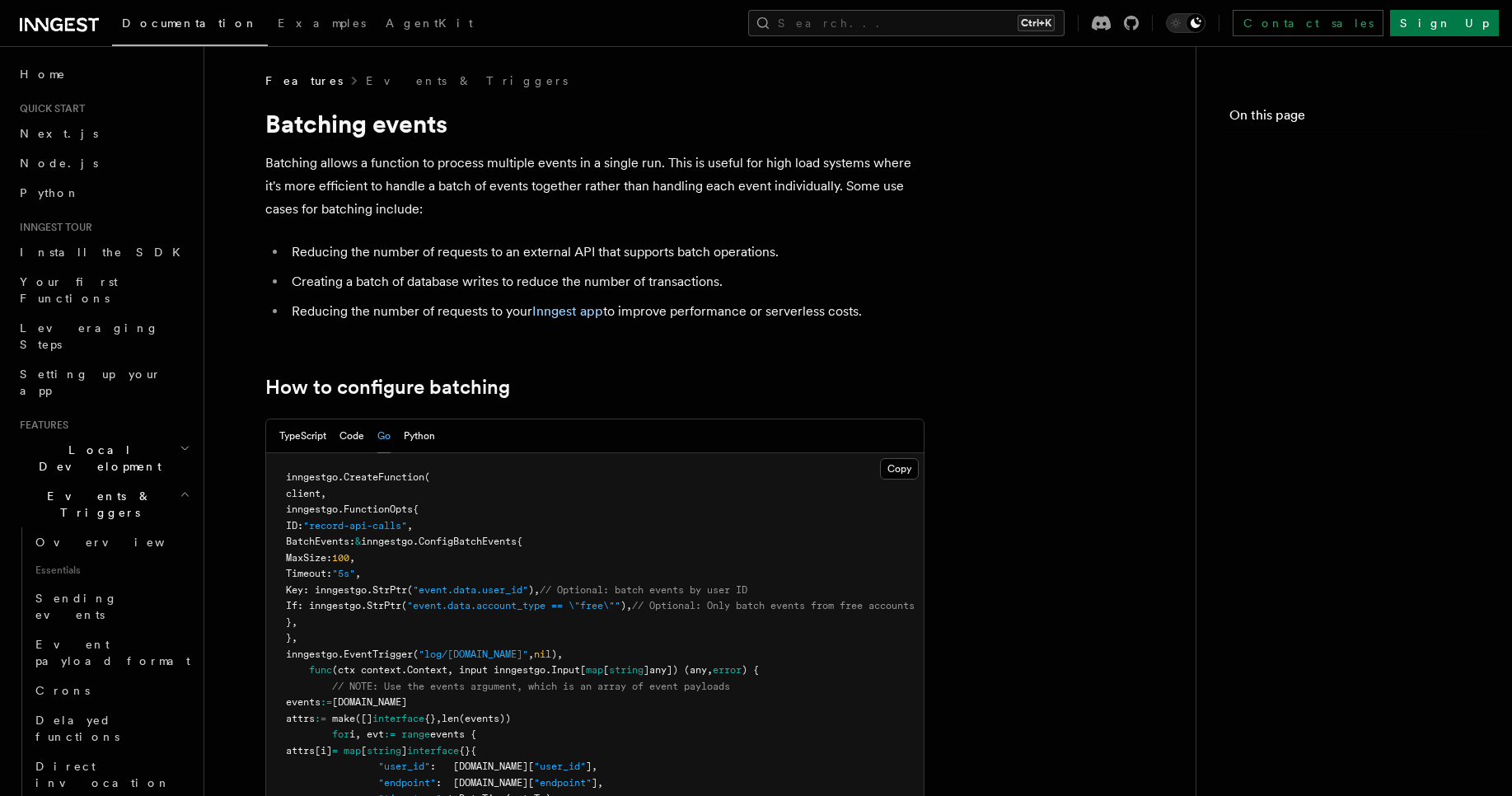
scroll to position [890, 0]
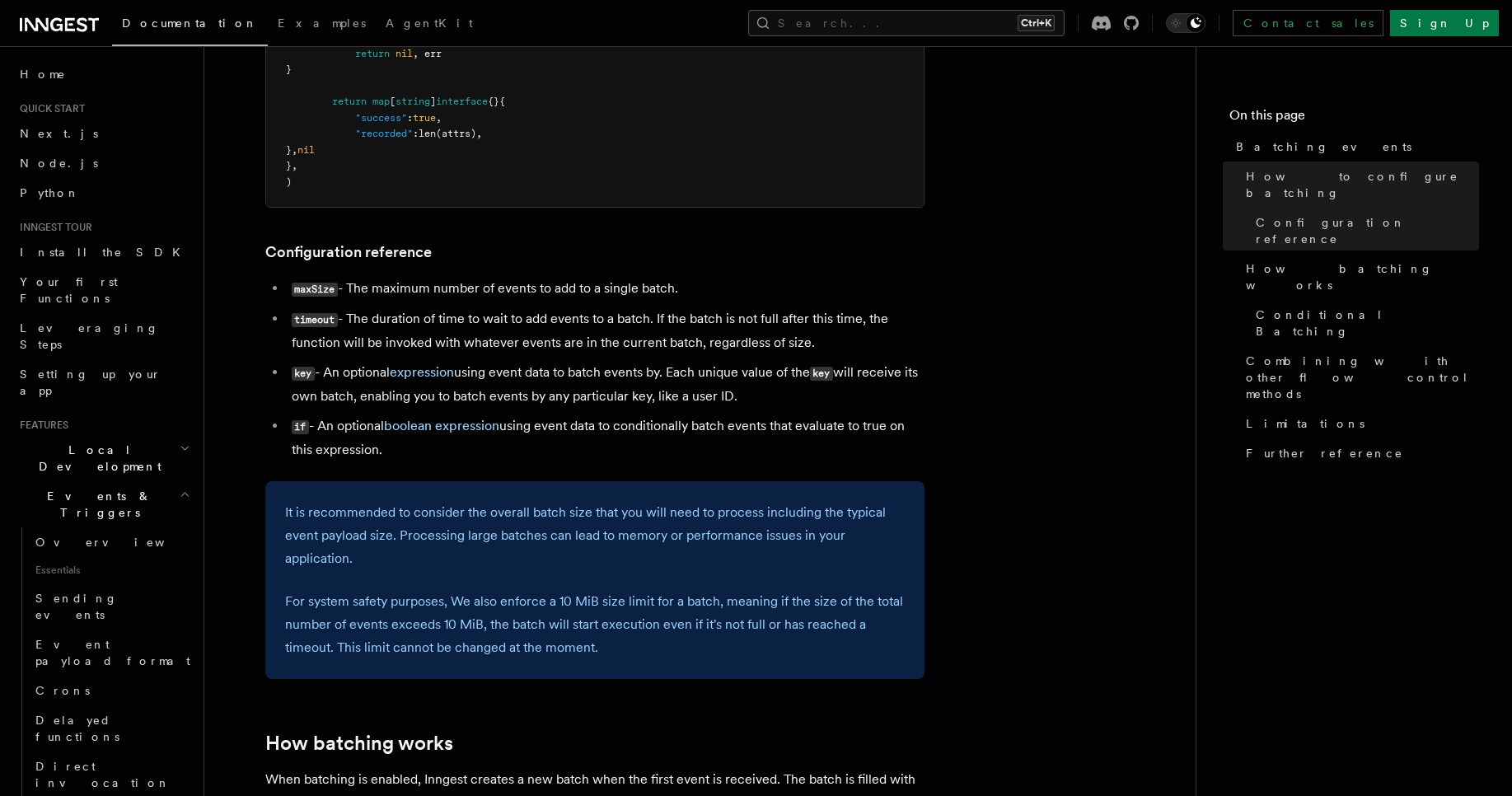
click at [264, 474] on article "Features Events & Triggers Batching events Batching allows a function to proces…" at bounding box center [699, 525] width 938 height 2686
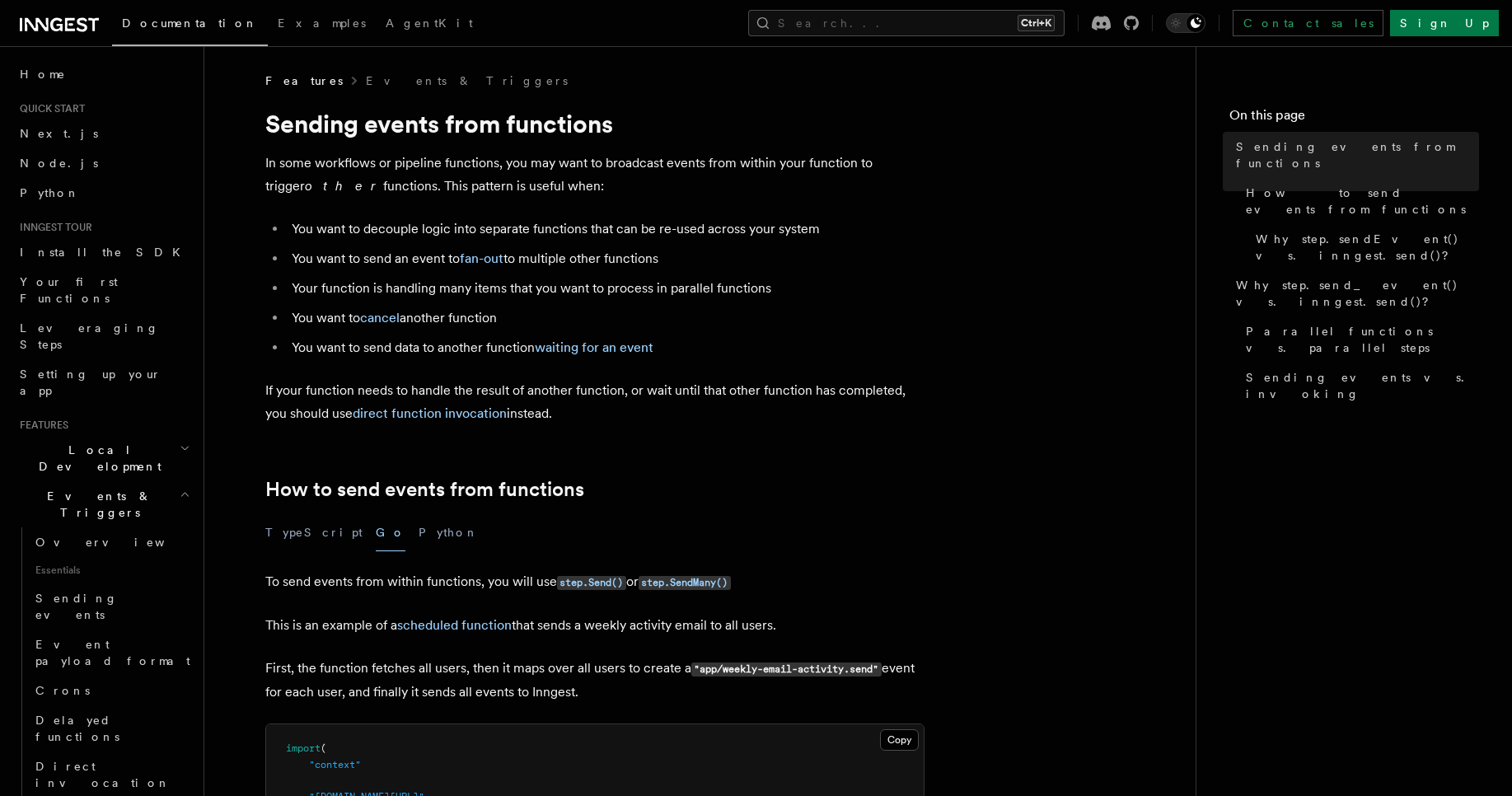
drag, startPoint x: 301, startPoint y: 317, endPoint x: 445, endPoint y: 319, distance: 144.0
click at [445, 319] on li "You want to cancel another function" at bounding box center [605, 318] width 638 height 23
drag, startPoint x: 488, startPoint y: 318, endPoint x: 342, endPoint y: 312, distance: 146.1
click at [342, 312] on li "You want to cancel another function" at bounding box center [605, 318] width 638 height 23
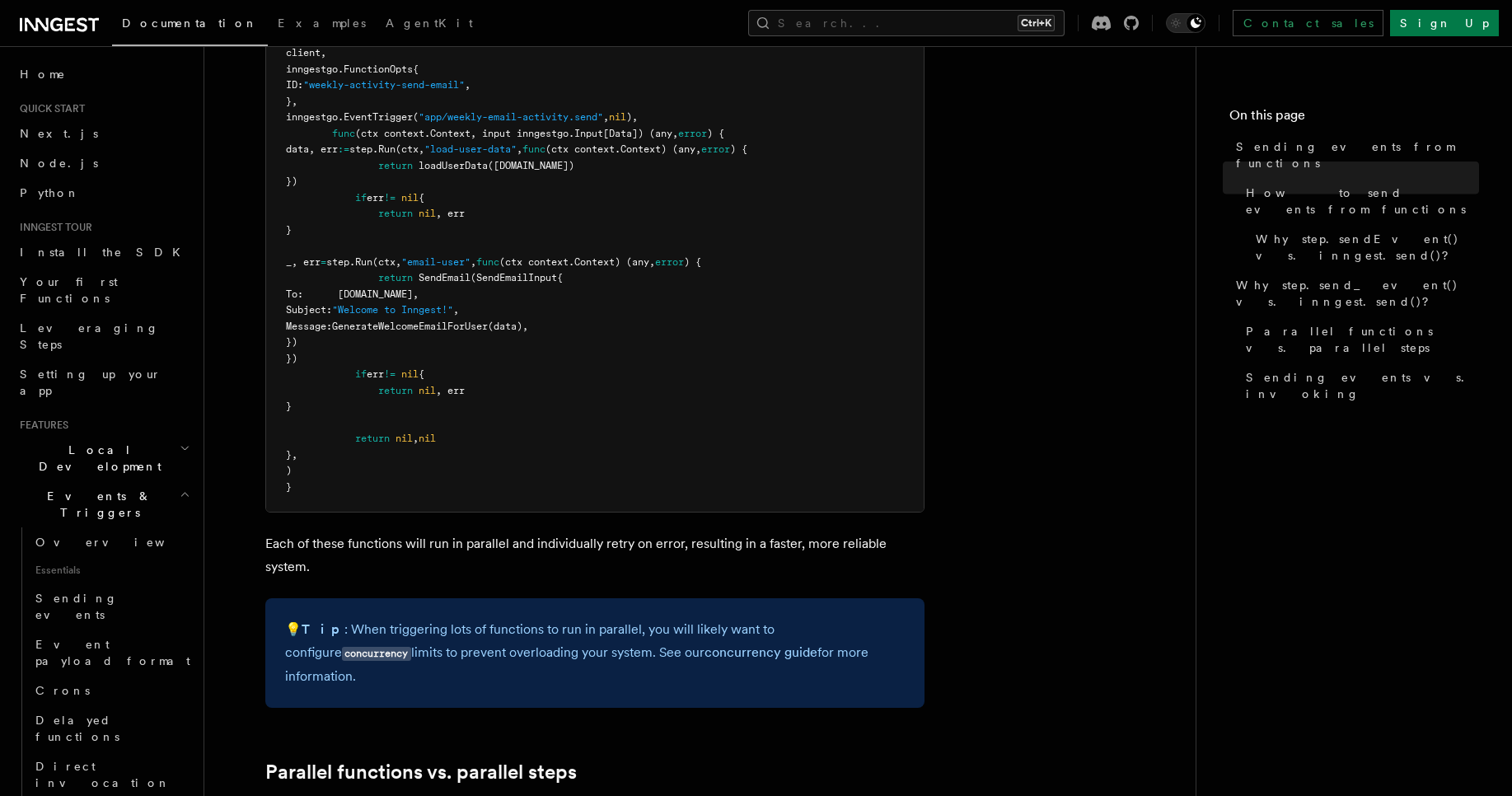
scroll to position [1879, 0]
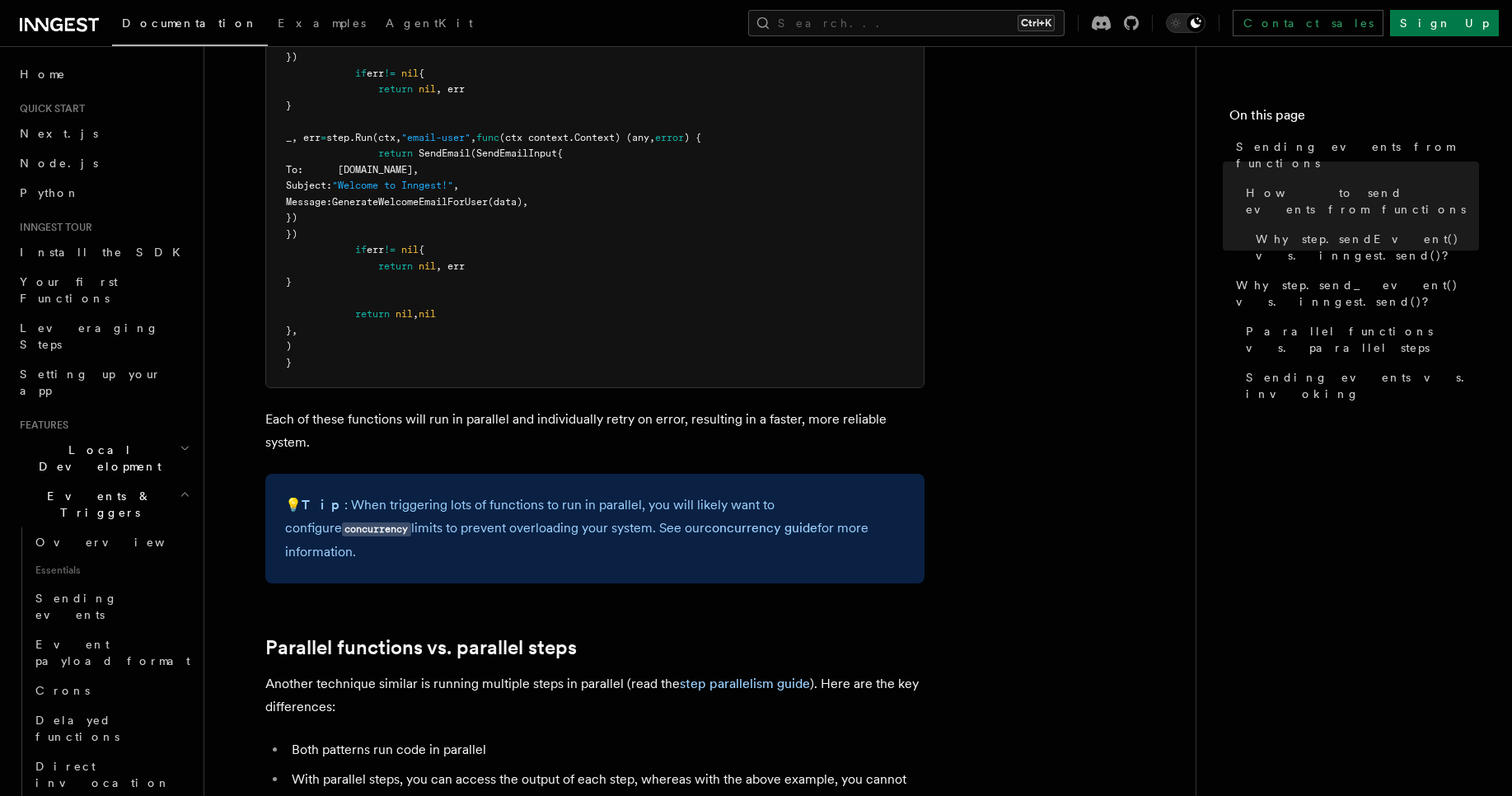
scroll to position [2275, 0]
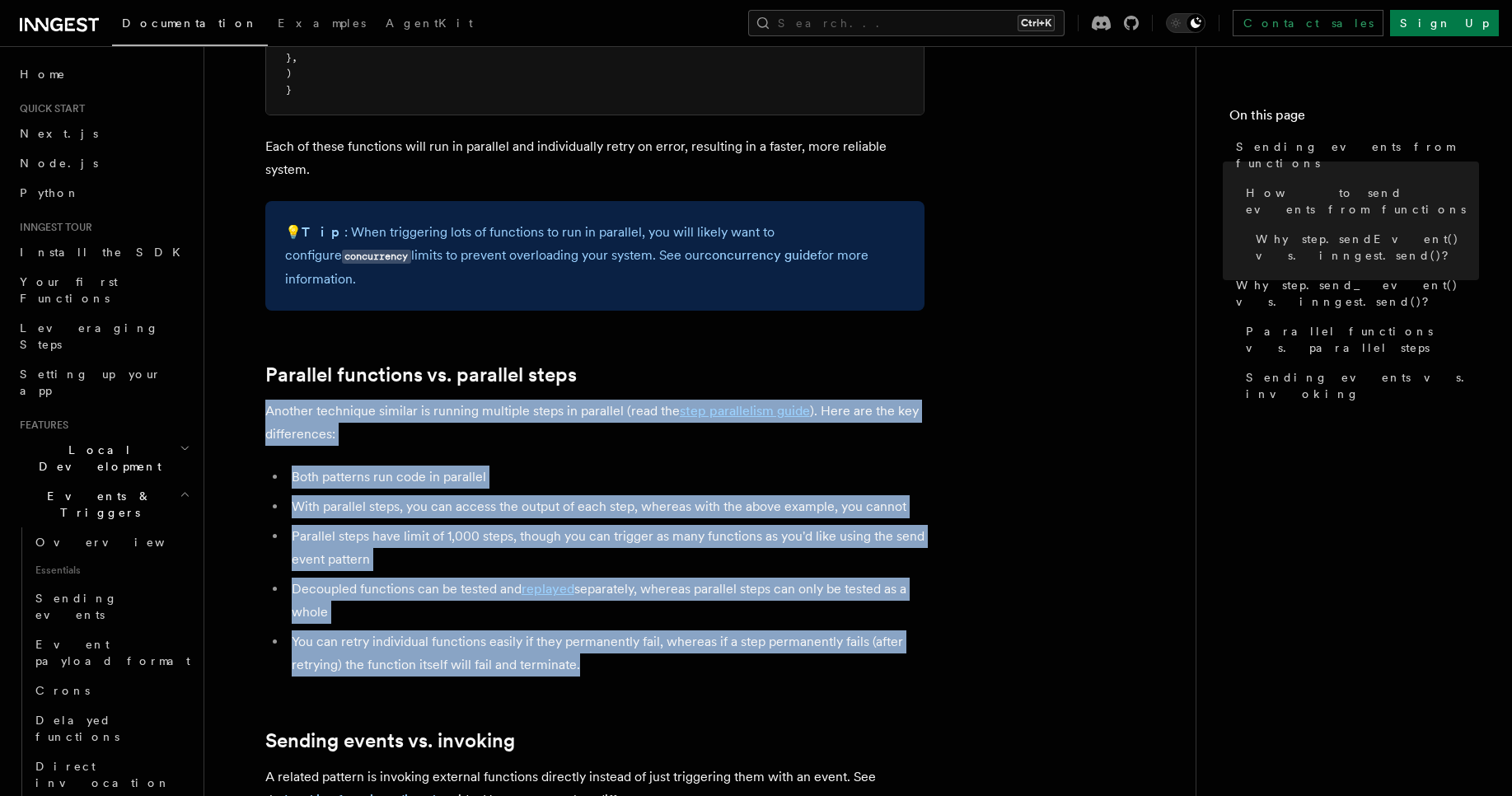
drag, startPoint x: 627, startPoint y: 651, endPoint x: 248, endPoint y: 500, distance: 408.0
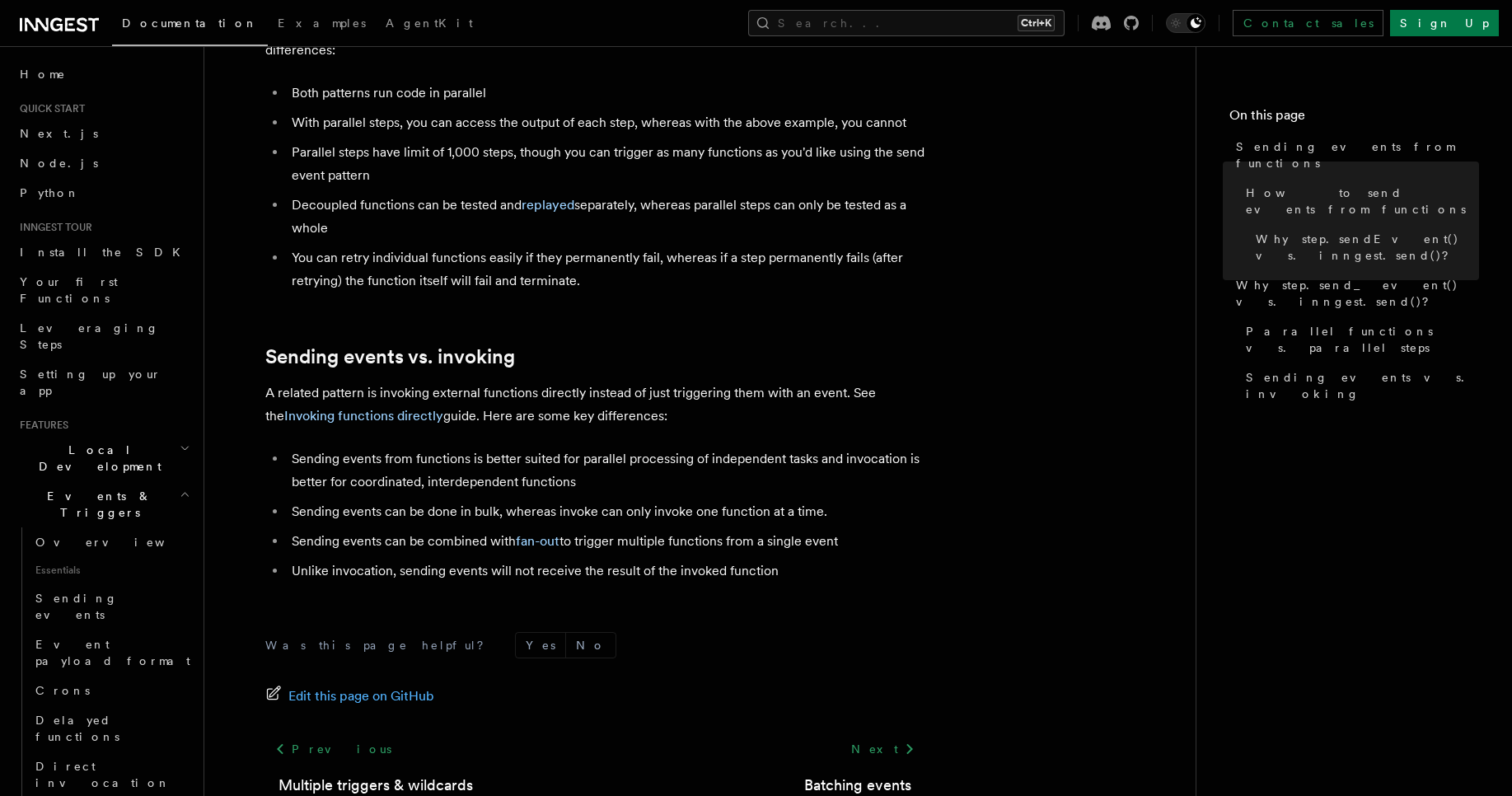
scroll to position [2746, 0]
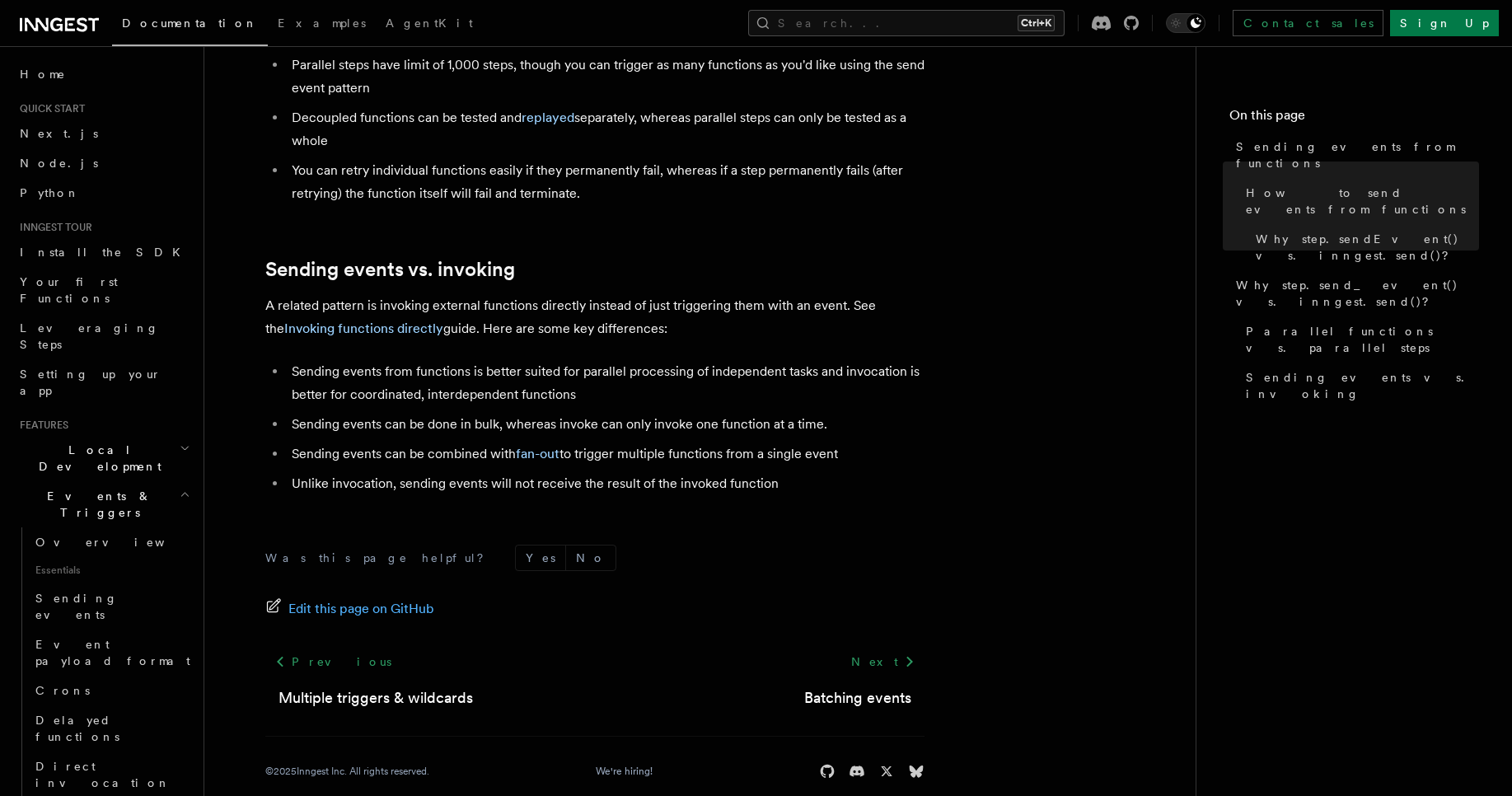
click at [381, 417] on ul "Sending events from functions is better suited for parallel processing of indep…" at bounding box center [595, 427] width 659 height 136
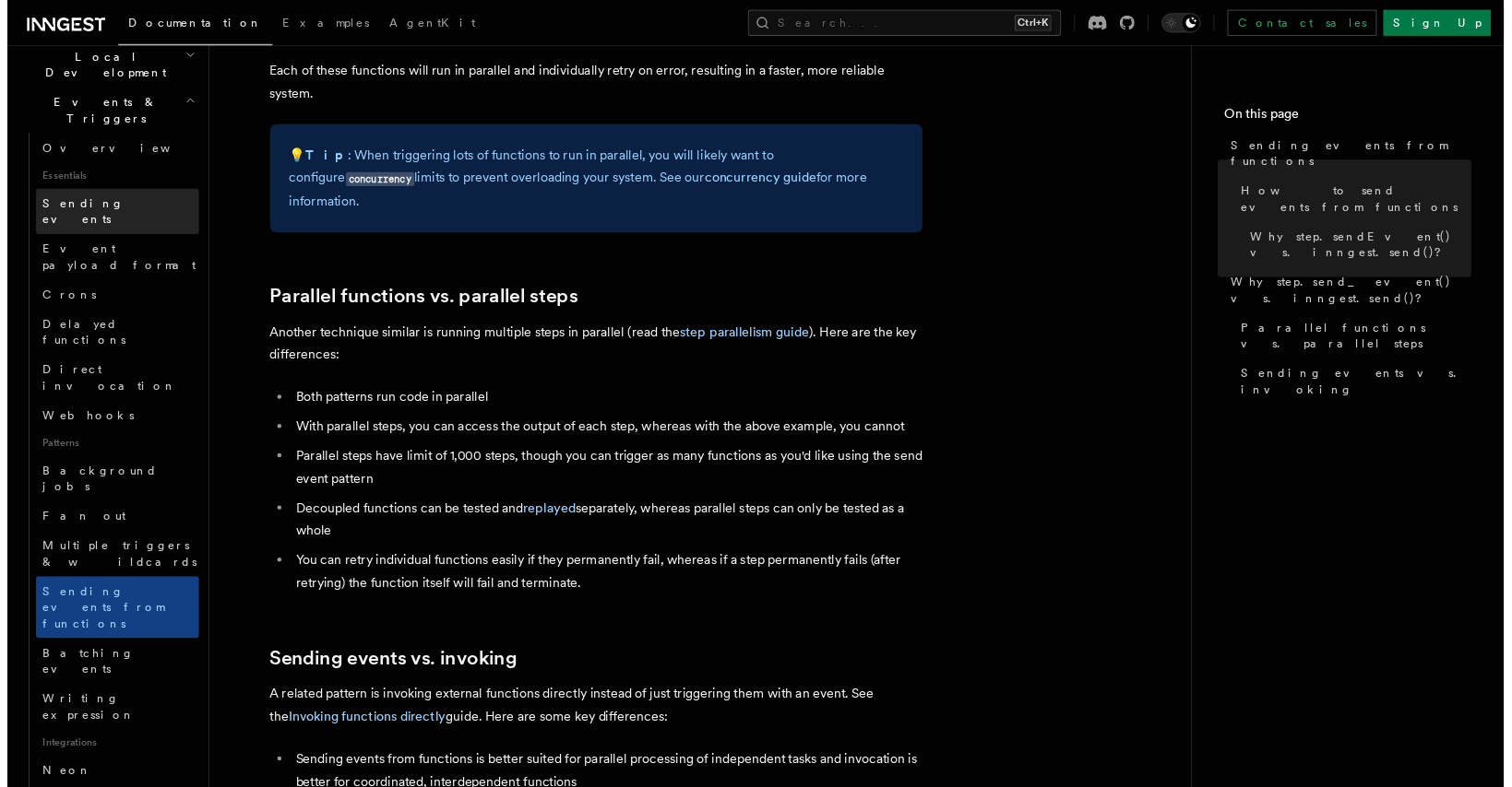
scroll to position [442, 0]
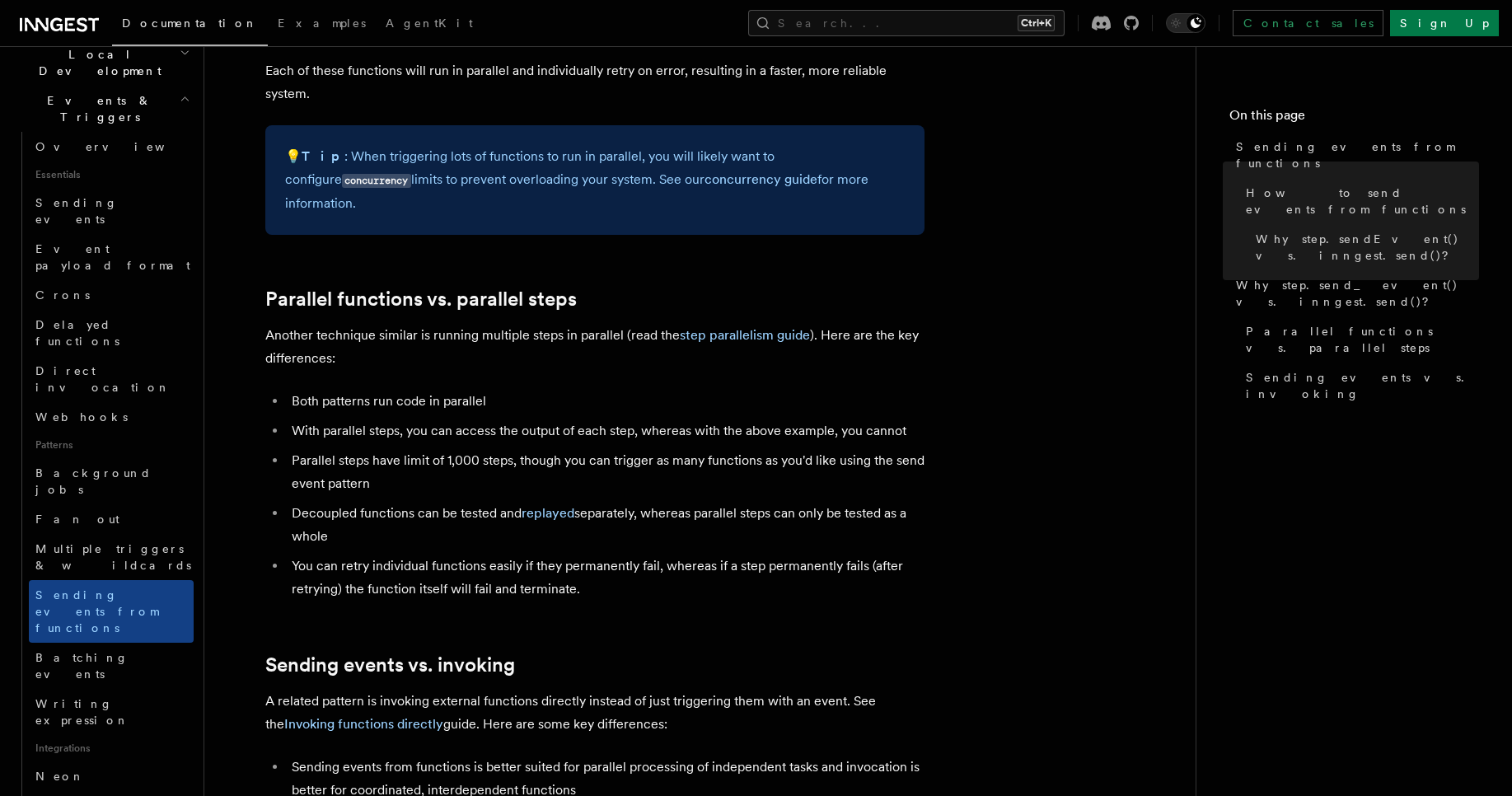
click at [311, 344] on p "Another technique similar is running multiple steps in parallel (read the step …" at bounding box center [595, 346] width 659 height 46
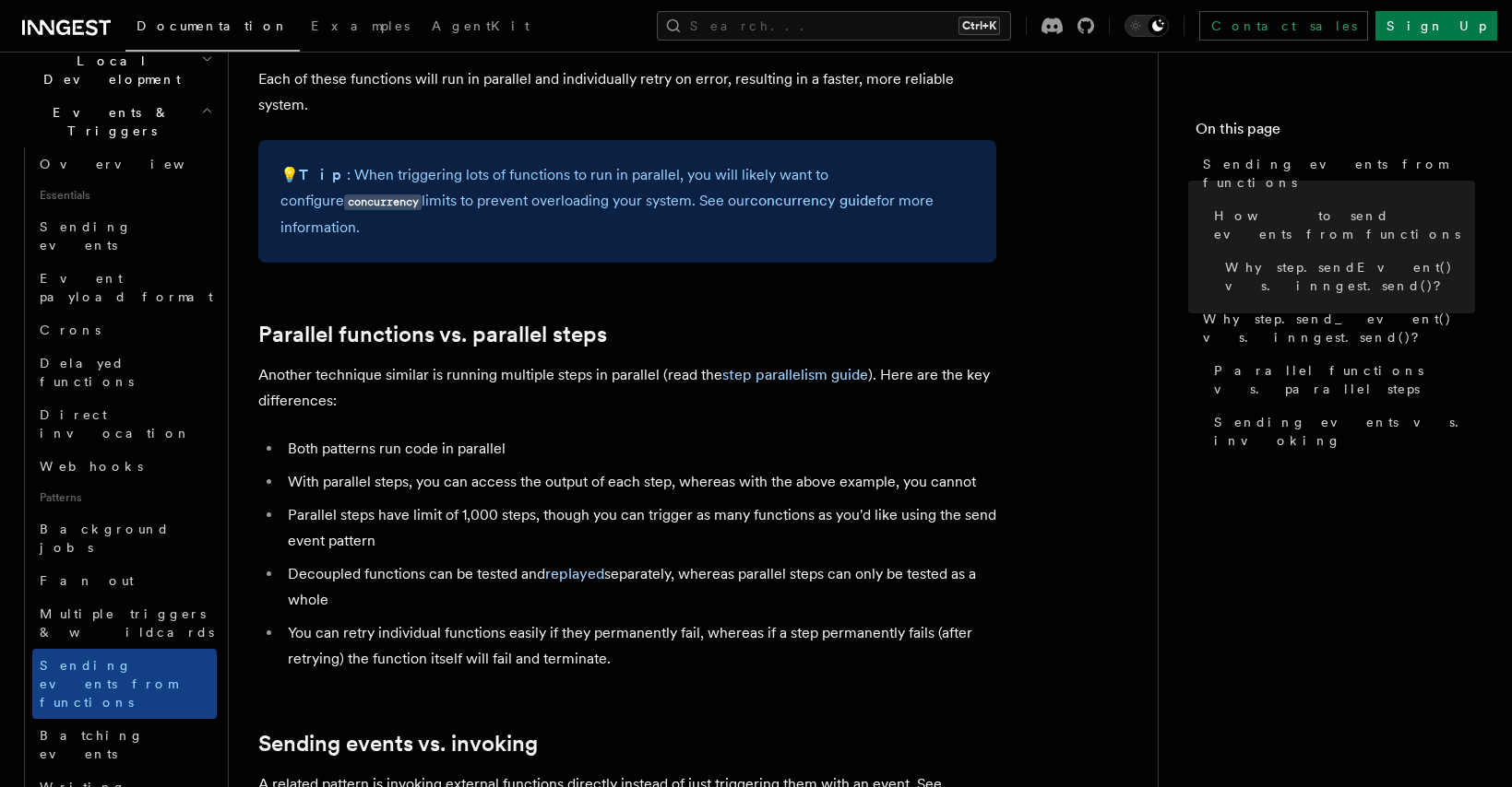
click at [601, 364] on p "Another technique similar is running multiple steps in parallel (read the step …" at bounding box center [627, 387] width 738 height 51
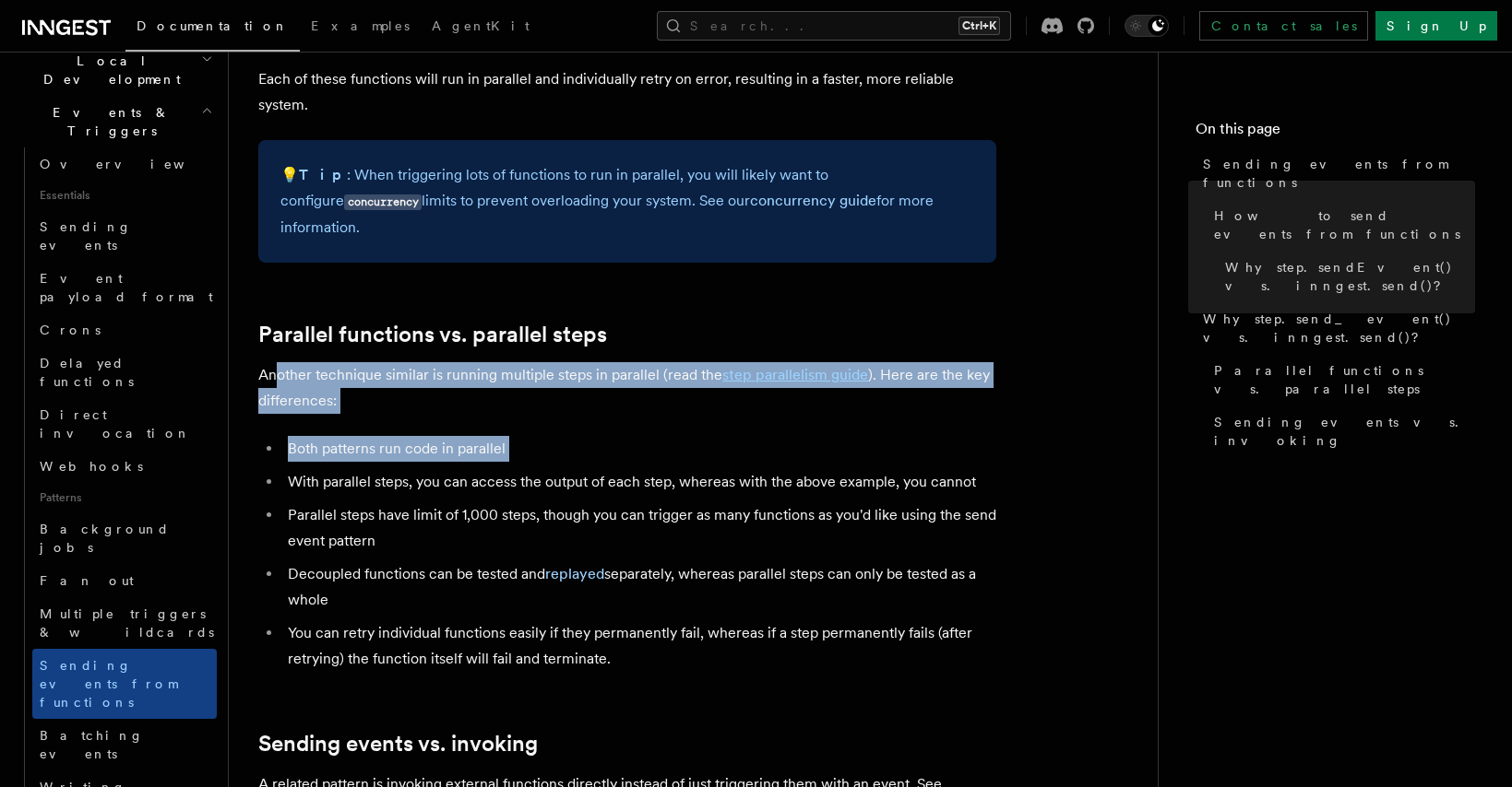
drag, startPoint x: 280, startPoint y: 364, endPoint x: 311, endPoint y: 442, distance: 83.9
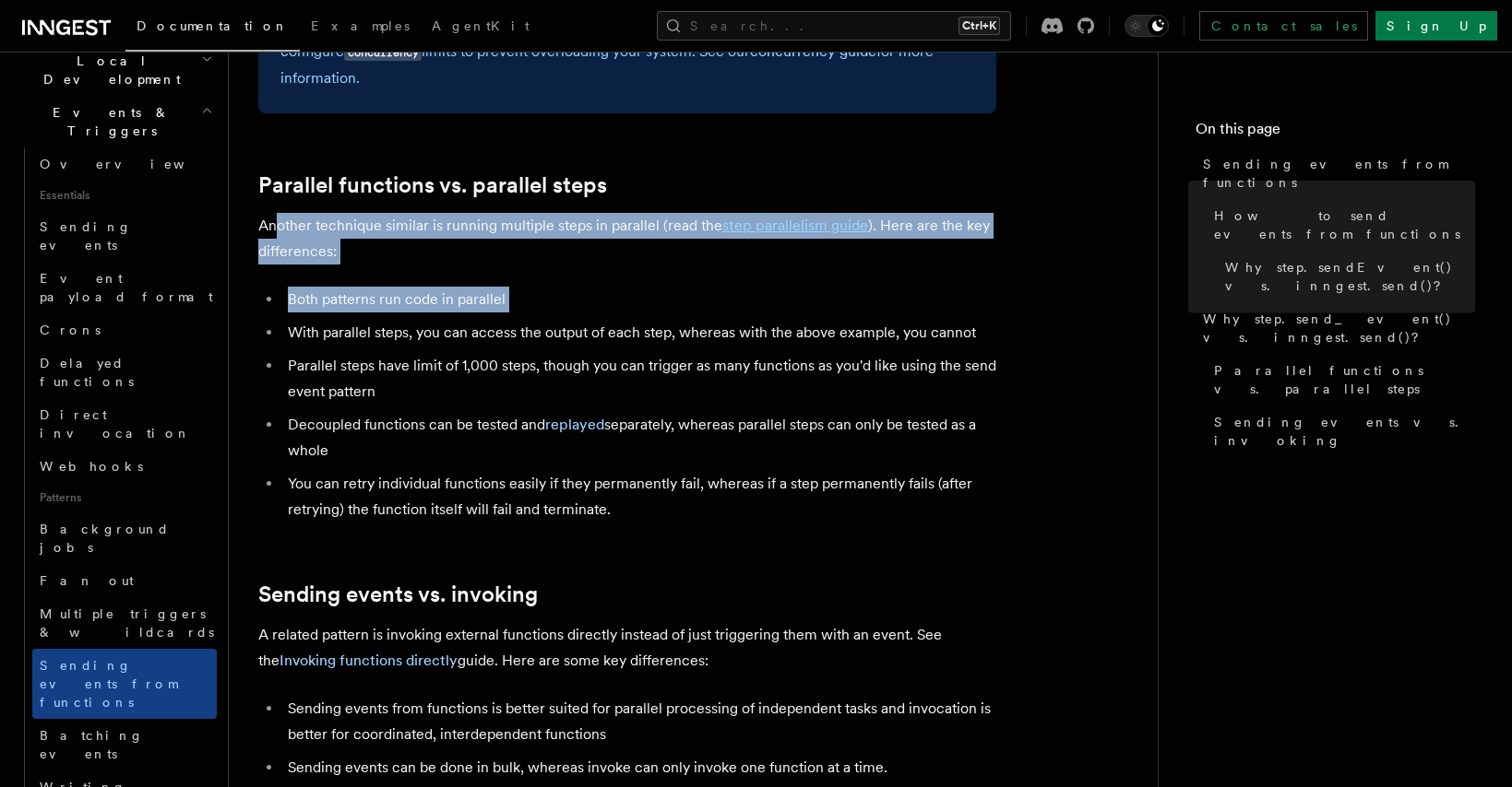
scroll to position [2851, 0]
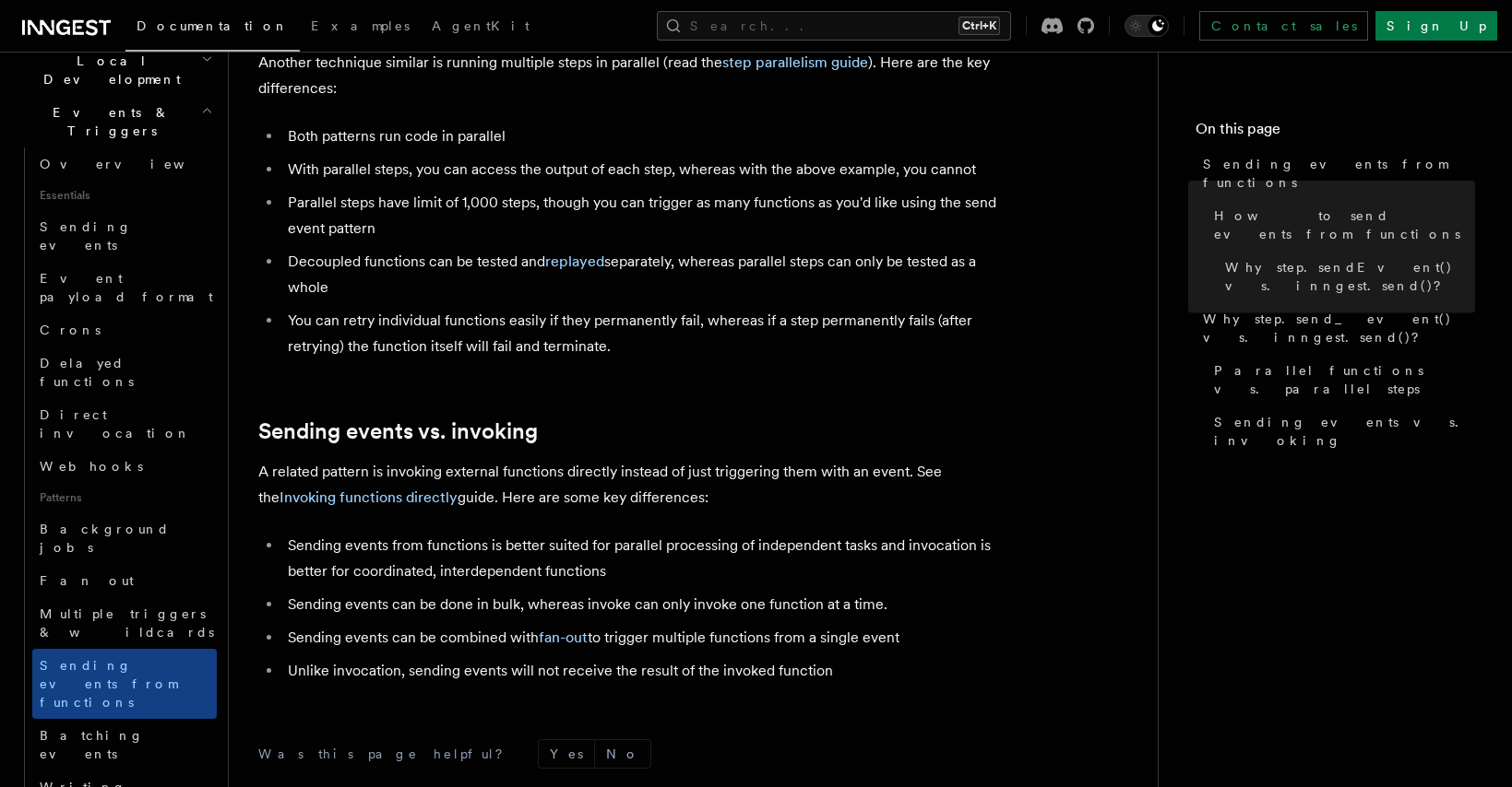
scroll to position [2987, 0]
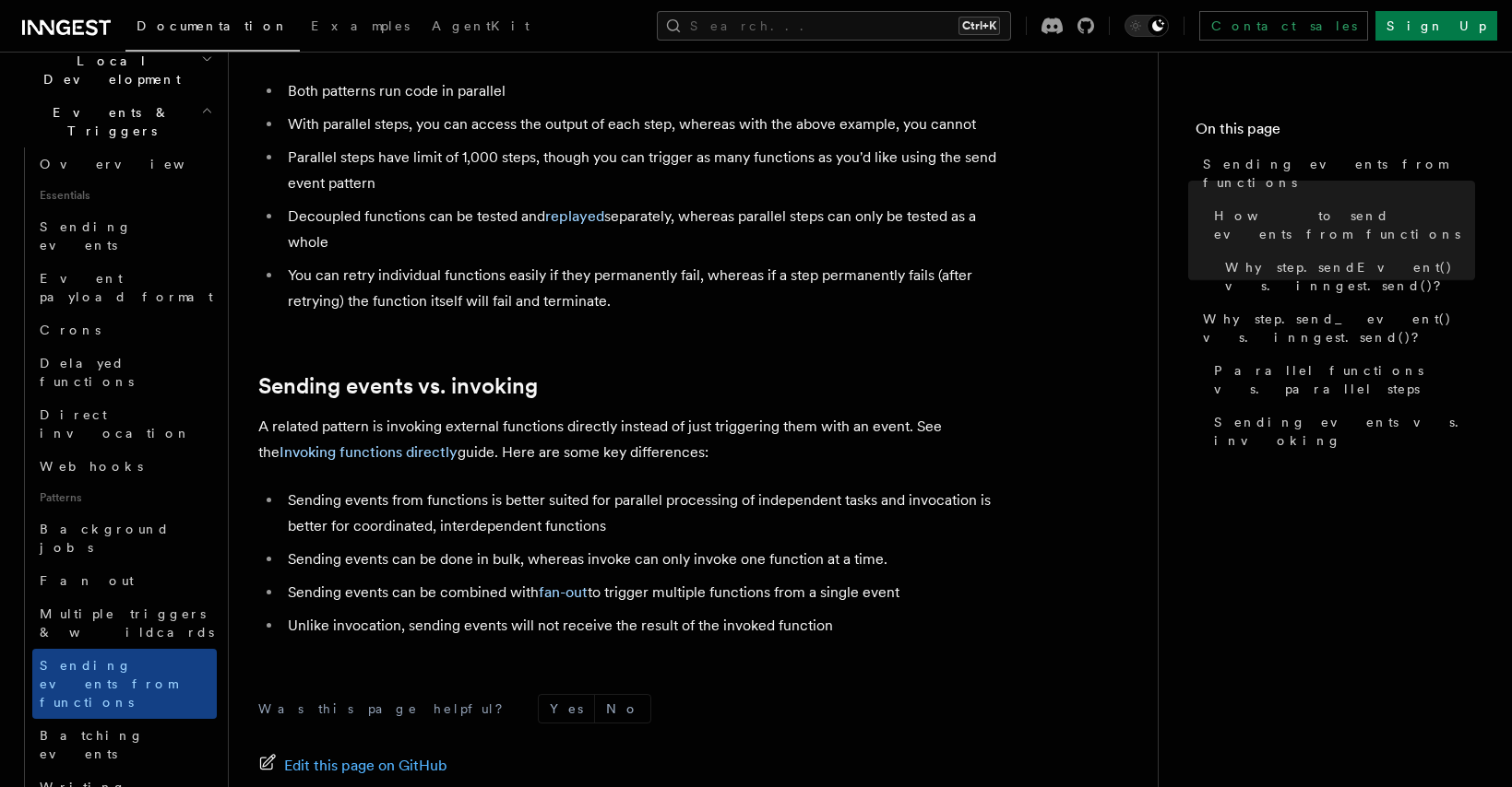
click at [373, 499] on li "Sending events from functions is better suited for parallel processing of indep…" at bounding box center [639, 513] width 714 height 51
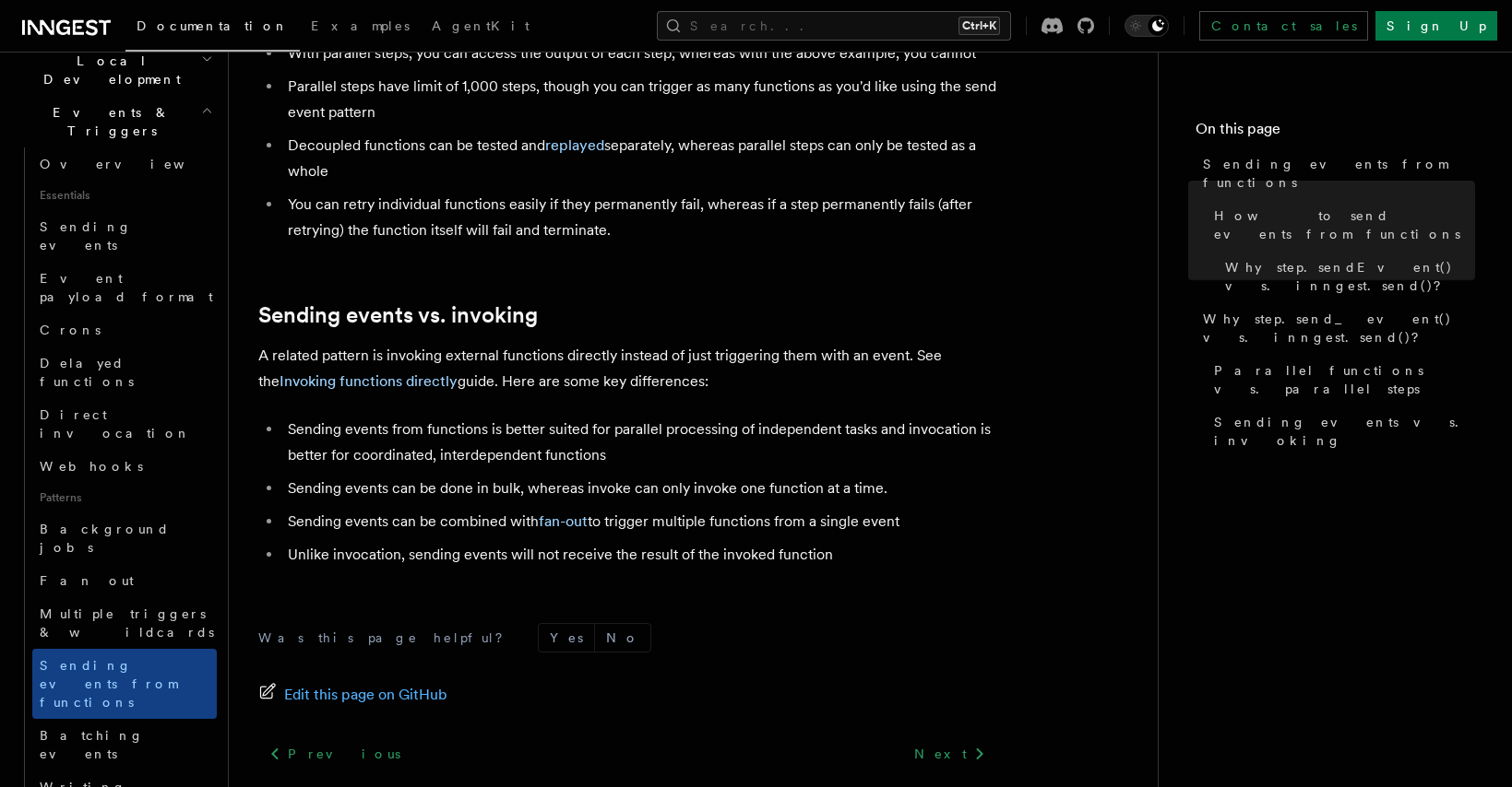
scroll to position [3098, 0]
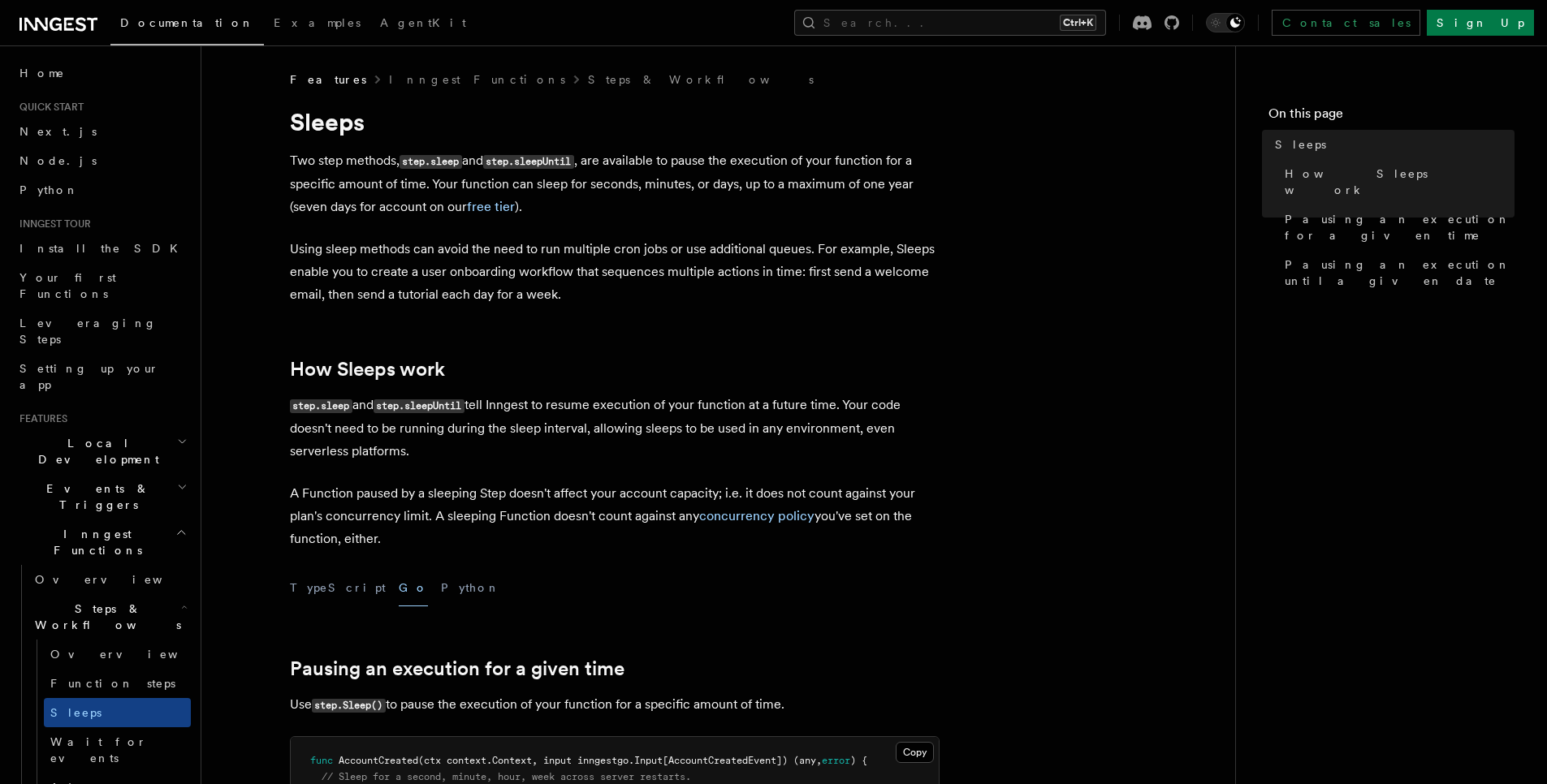
click at [740, 375] on h2 "How Sleeps work" at bounding box center [615, 369] width 650 height 23
click at [488, 412] on p "step.sleep and step.sleepUntil tell Inngest to resume execution of your functio…" at bounding box center [615, 428] width 650 height 69
